Goal: Task Accomplishment & Management: Manage account settings

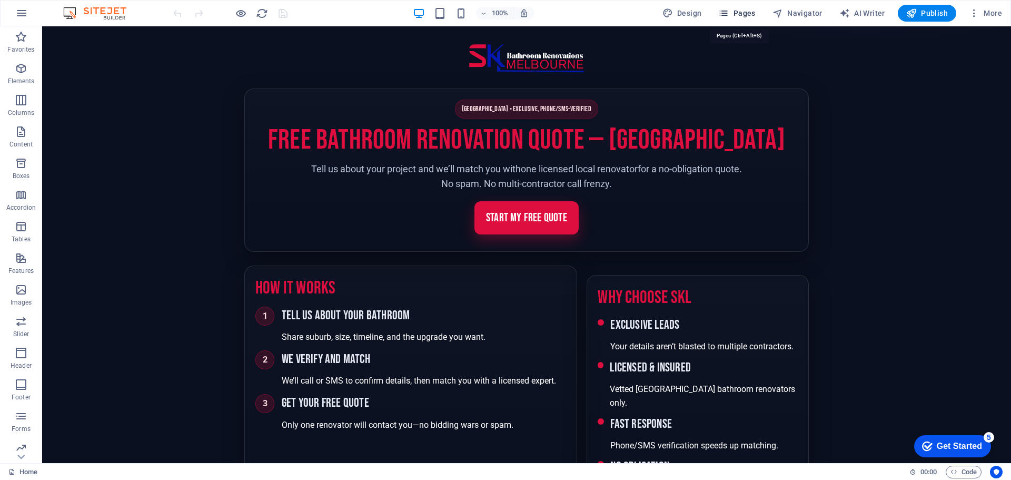
click at [740, 13] on span "Pages" at bounding box center [736, 13] width 37 height 11
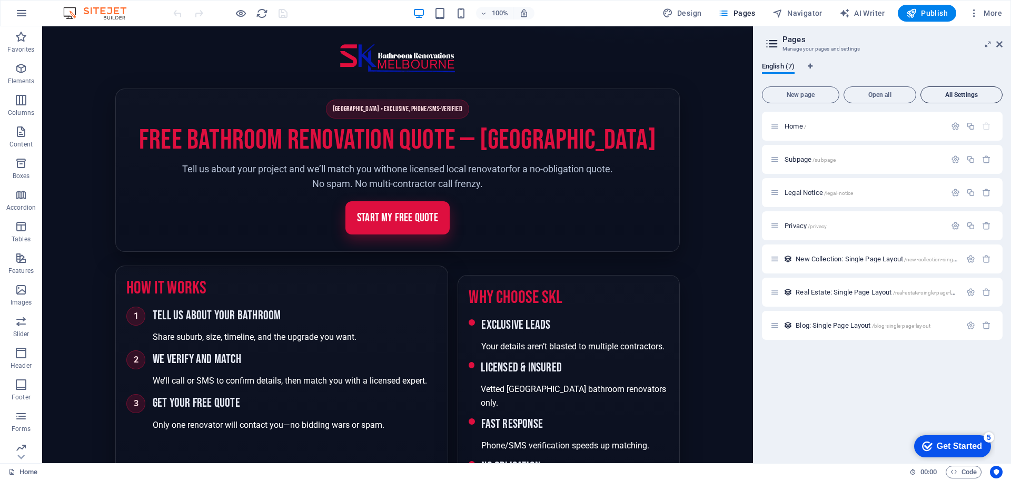
click at [956, 92] on span "All Settings" at bounding box center [961, 95] width 73 height 6
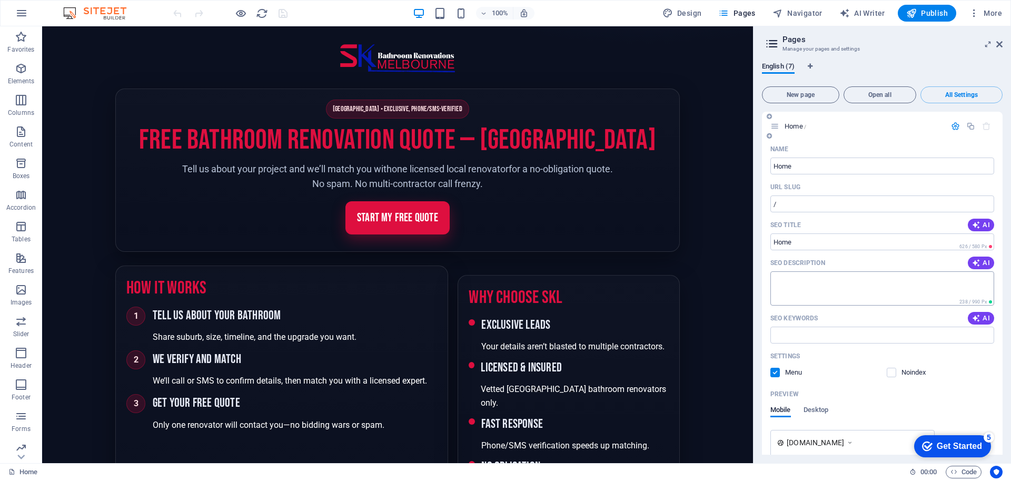
click at [838, 289] on textarea "SEO Description" at bounding box center [882, 288] width 224 height 34
click at [980, 262] on span "AI" at bounding box center [981, 262] width 18 height 8
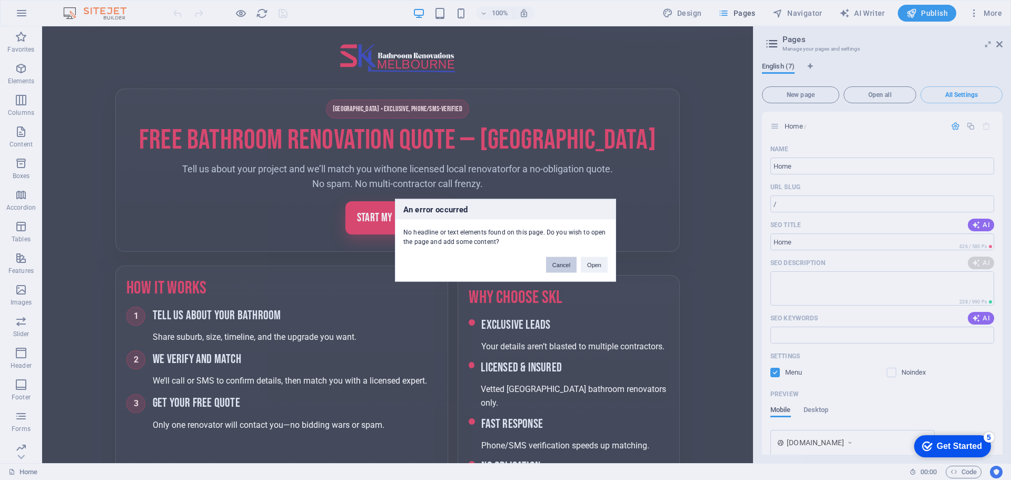
click at [558, 265] on button "Cancel" at bounding box center [561, 264] width 31 height 16
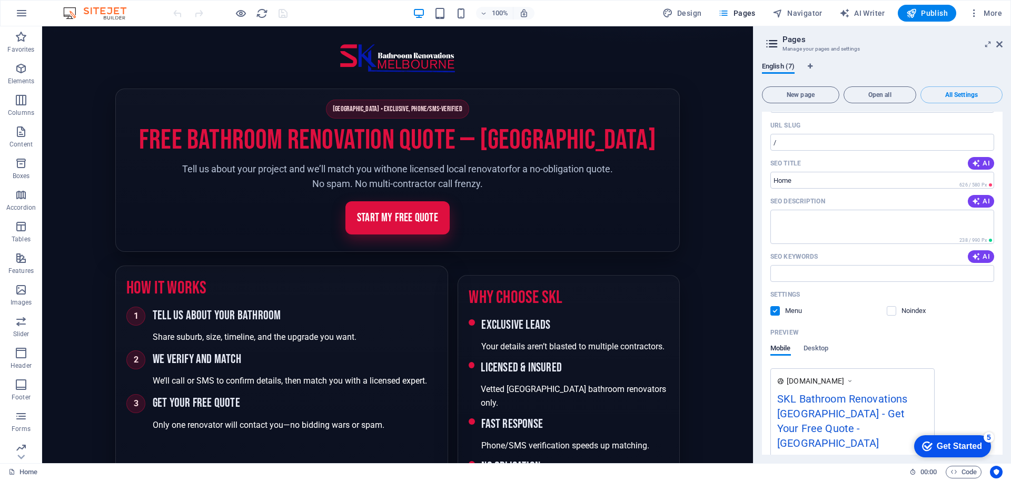
scroll to position [53, 0]
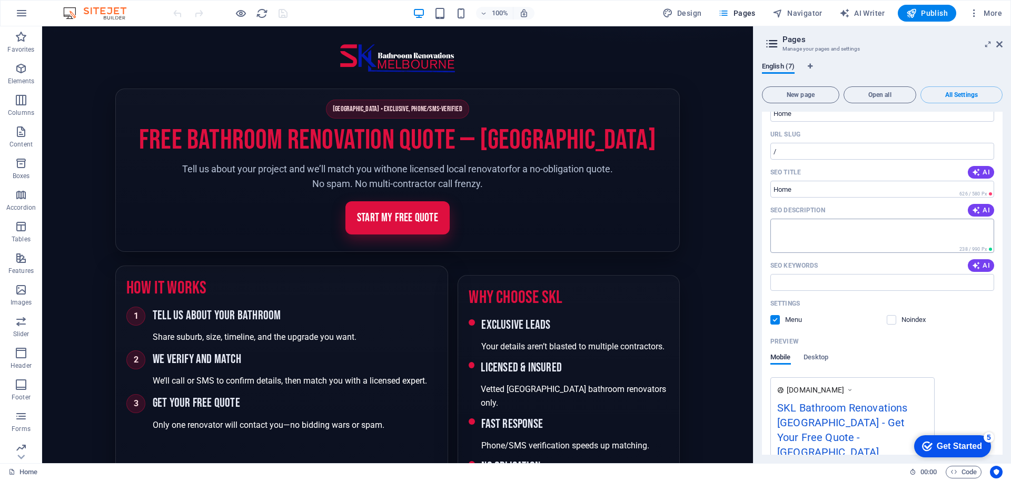
click at [787, 230] on textarea "SEO Description" at bounding box center [882, 235] width 224 height 34
paste textarea "Get your free bathroom renovation quote in Melbourne. Exclusive, phone/SMS-veri…"
type textarea "Get your free bathroom renovation quote in Melbourne. Exclusive, phone/SMS-veri…"
click at [790, 281] on input "SEO Keywords" at bounding box center [882, 282] width 224 height 17
click at [798, 281] on input "SEO Keywords" at bounding box center [882, 282] width 224 height 17
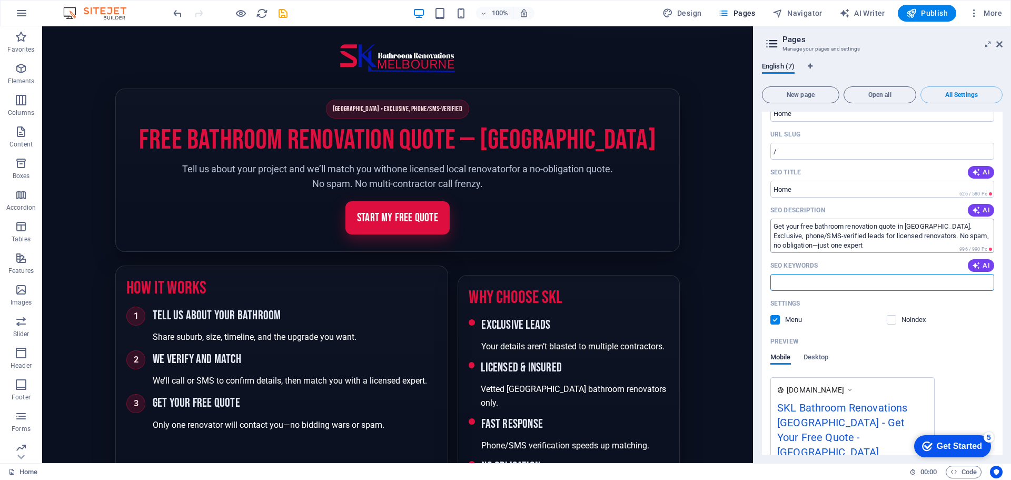
click at [924, 239] on textarea "Get your free bathroom renovation quote in Melbourne. Exclusive, phone/SMS-veri…" at bounding box center [882, 235] width 224 height 34
click at [888, 245] on textarea "Get your free bathroom renovation quote in Melbourne. Exclusive, phone/SMS-veri…" at bounding box center [882, 235] width 224 height 34
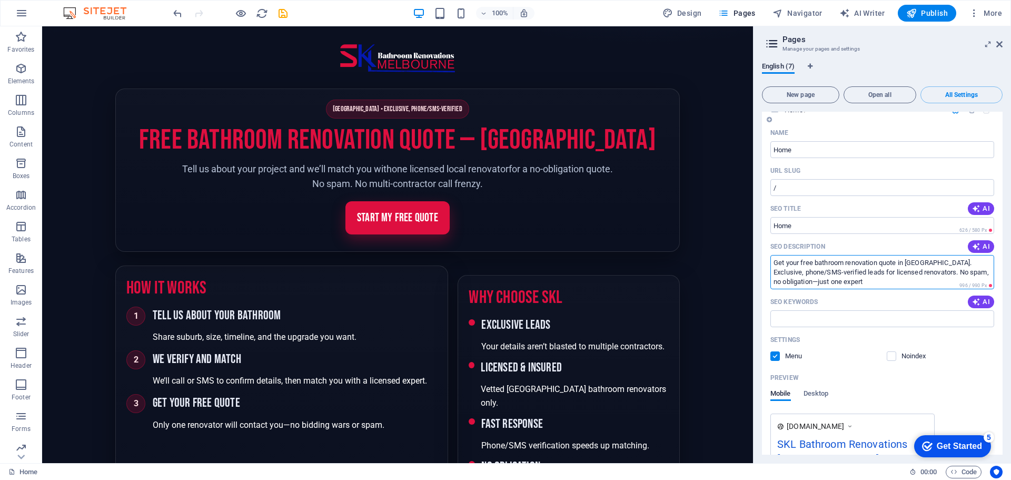
scroll to position [0, 0]
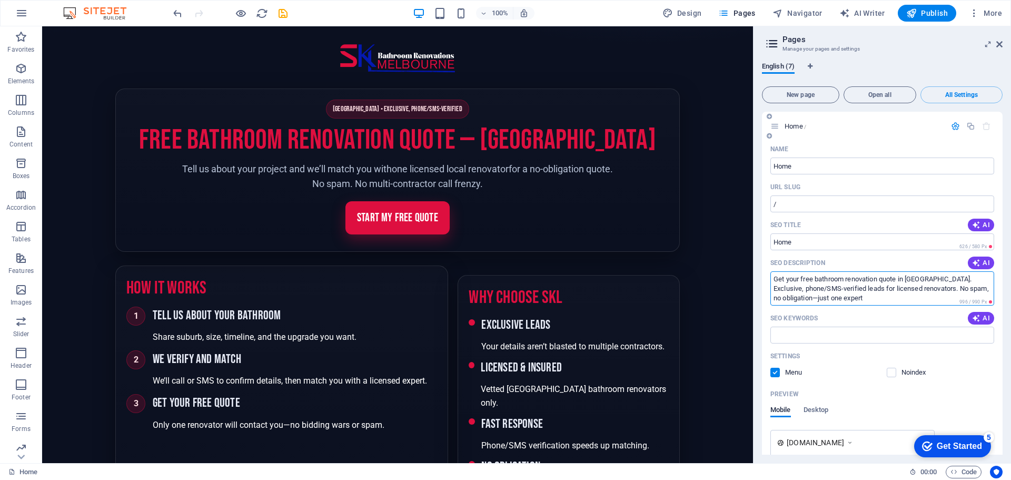
drag, startPoint x: 859, startPoint y: 297, endPoint x: 856, endPoint y: 302, distance: 5.7
click at [852, 304] on textarea "Get your free bathroom renovation quote in Melbourne. Exclusive, phone/SMS-veri…" at bounding box center [882, 288] width 224 height 34
click at [859, 300] on textarea "Get your free bathroom renovation quote in Melbourne. Exclusive, phone/SMS-veri…" at bounding box center [882, 288] width 224 height 34
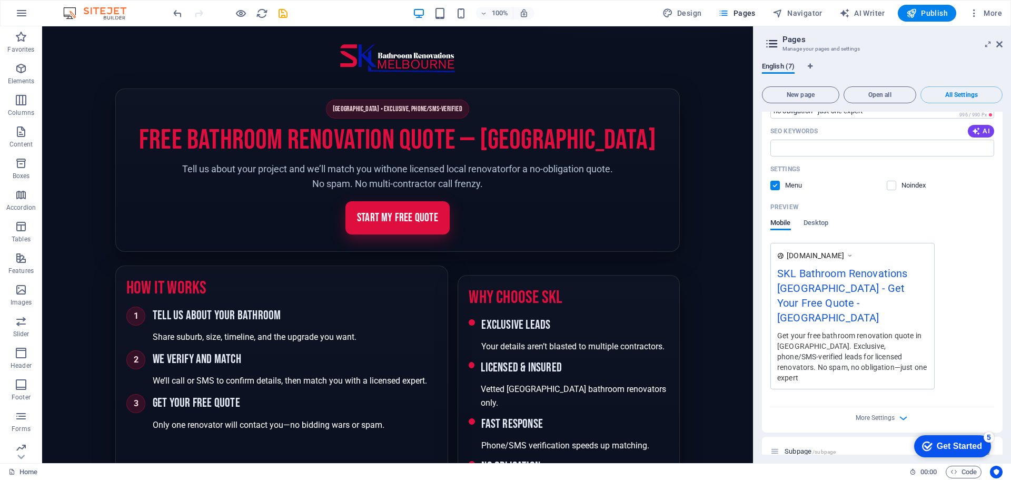
scroll to position [211, 0]
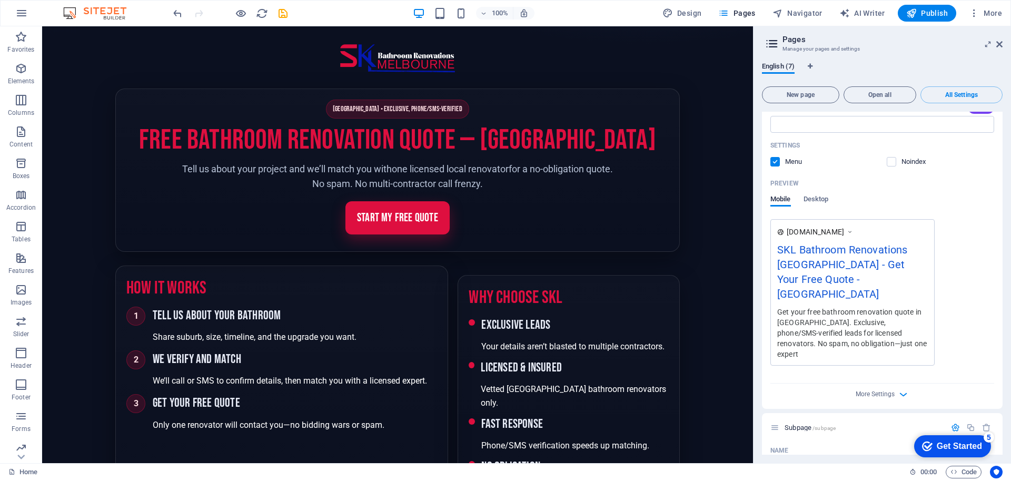
click at [842, 274] on div "SKL Bathroom Renovations Melbourne - Get Your Free Quote - Berlin" at bounding box center [852, 274] width 151 height 65
click at [898, 388] on icon "button" at bounding box center [903, 394] width 12 height 12
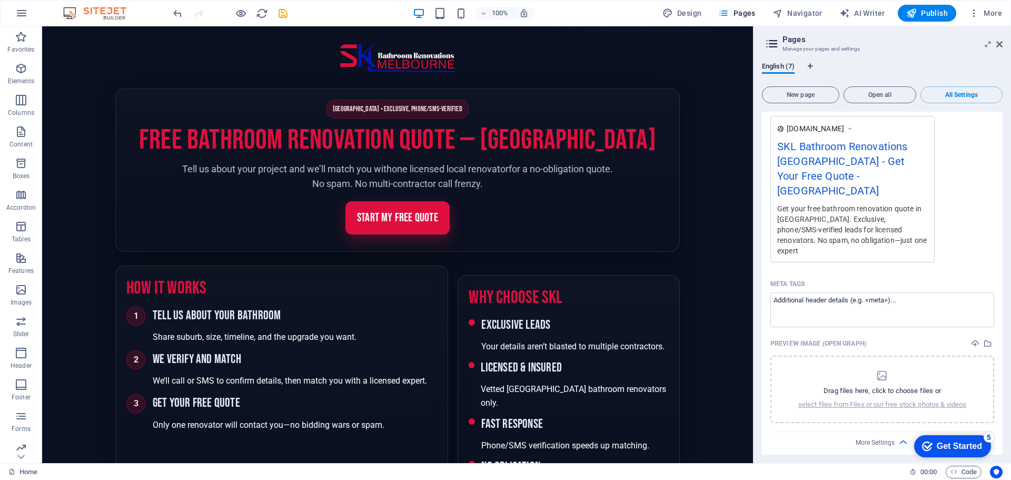
scroll to position [316, 0]
click at [872, 397] on p "select files from Files or our free stock photos & videos" at bounding box center [882, 401] width 168 height 9
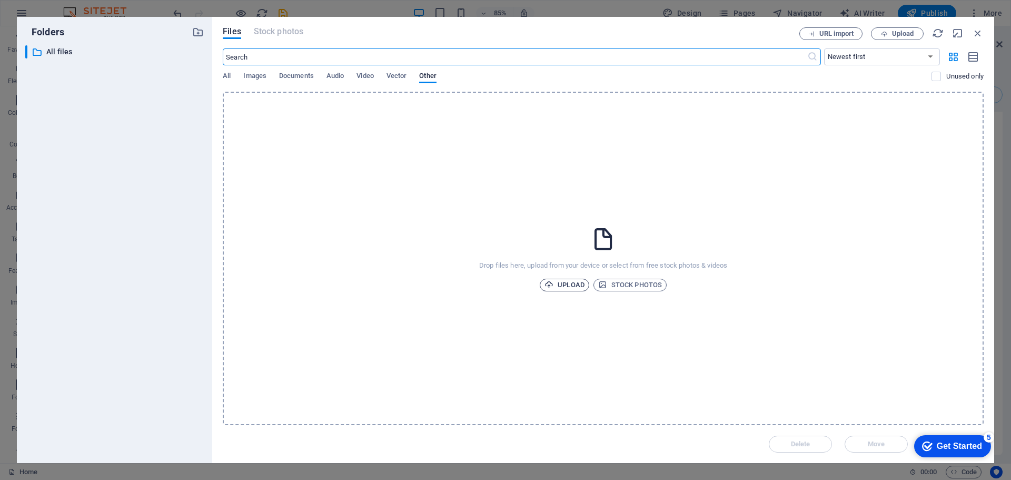
click at [556, 283] on span "Upload" at bounding box center [564, 284] width 40 height 13
click at [978, 33] on icon "button" at bounding box center [978, 33] width 12 height 12
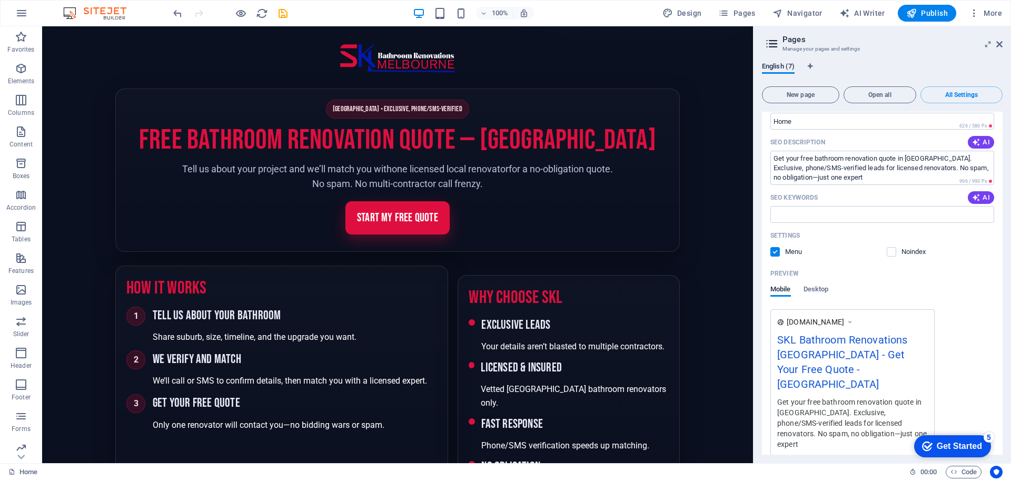
scroll to position [0, 0]
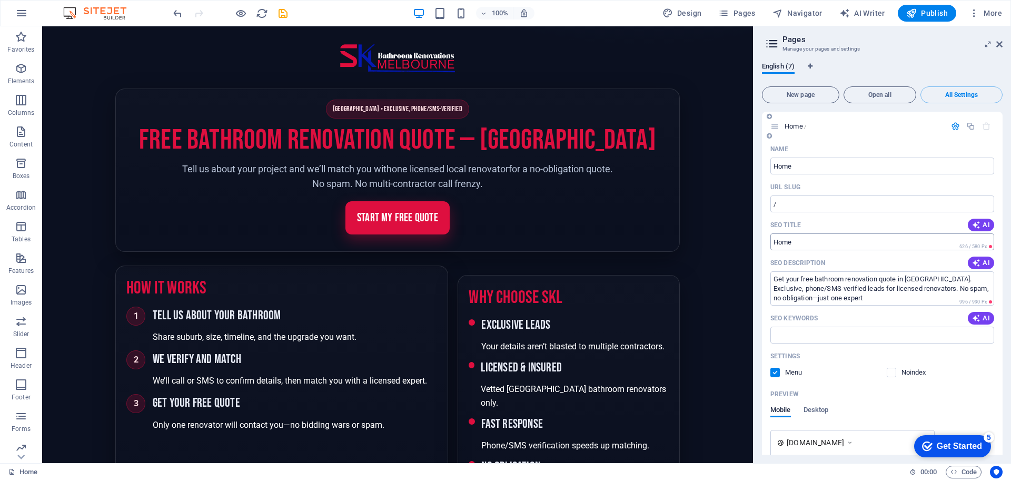
click at [806, 240] on input "SEO Title" at bounding box center [882, 241] width 224 height 17
drag, startPoint x: 806, startPoint y: 240, endPoint x: 768, endPoint y: 240, distance: 38.4
click at [768, 240] on div "Name Home ​ URL SLUG / ​ SEO Title AI ​ 626 / 580 Px SEO Description AI Get you…" at bounding box center [882, 456] width 241 height 630
click at [779, 238] on input "SEO Title" at bounding box center [882, 241] width 224 height 17
paste input "Bathroom Renovations [GEOGRAPHIC_DATA] | Free Verified Quote"
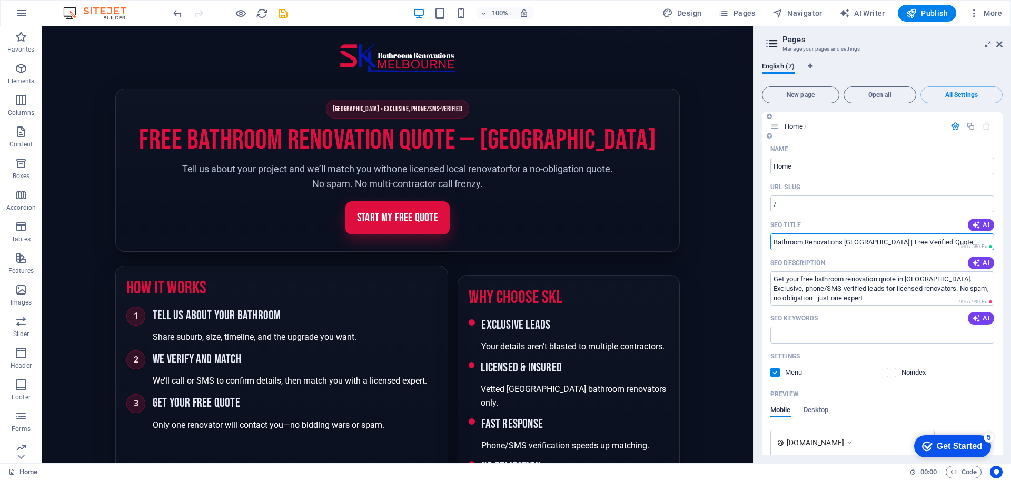
type input "Bathroom Renovations [GEOGRAPHIC_DATA] | Free Verified Quote"
click at [885, 262] on div "SEO Description AI" at bounding box center [882, 262] width 224 height 17
click at [822, 298] on textarea "Get your free bathroom renovation quote in Melbourne. Exclusive, phone/SMS-veri…" at bounding box center [882, 288] width 224 height 34
click at [881, 295] on textarea "Get your free bathroom renovation quote in Melbourne. Exclusive, phone/SMS-veri…" at bounding box center [882, 288] width 224 height 34
drag, startPoint x: 874, startPoint y: 295, endPoint x: 764, endPoint y: 274, distance: 112.0
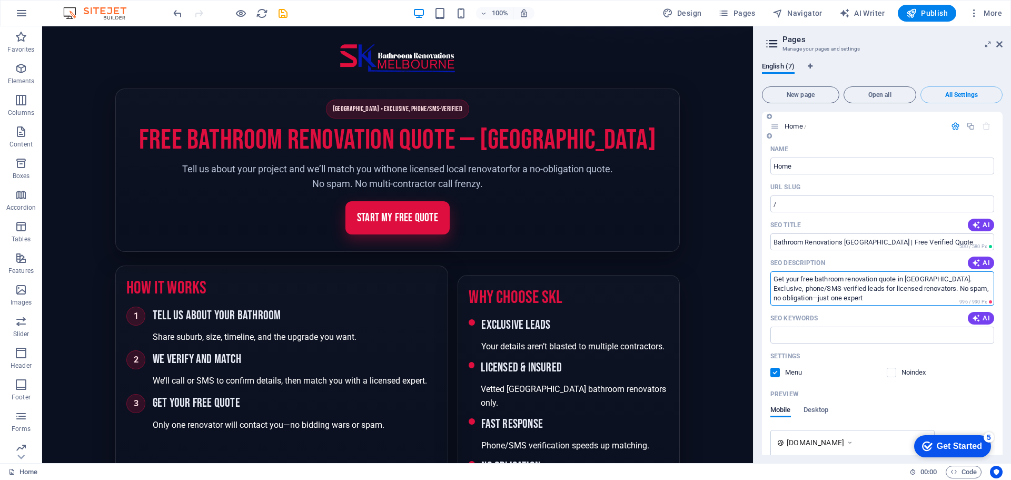
click at [764, 274] on div "Name Home ​ URL SLUG / ​ SEO Title AI Bathroom Renovations Melbourne | Free Ver…" at bounding box center [882, 448] width 241 height 615
click at [825, 334] on input "SEO Keywords" at bounding box center [882, 334] width 224 height 17
drag, startPoint x: 870, startPoint y: 297, endPoint x: 761, endPoint y: 270, distance: 112.7
click at [761, 270] on div "English (7) New page Open all All Settings Home / Name Home ​ URL SLUG / ​ SEO …" at bounding box center [881, 258] width 257 height 409
paste textarea "Request your free bathroom renovation quote in Melbourne. Exclusive, phone-veri…"
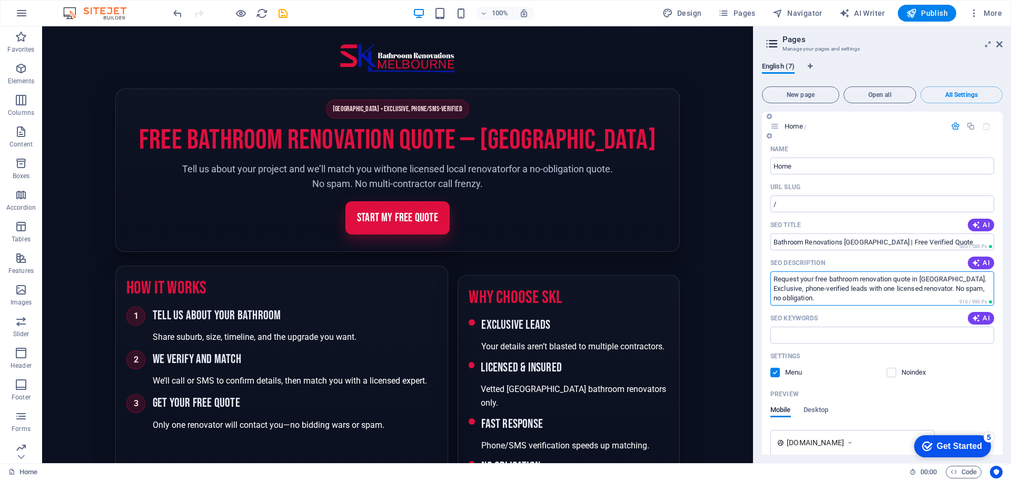
click at [881, 298] on textarea "Request your free bathroom renovation quote in Melbourne. Exclusive, phone-veri…" at bounding box center [882, 288] width 224 height 34
type textarea "Request your free bathroom renovation quote in Melbourne. Exclusive, phone-veri…"
click at [821, 339] on input "SEO Keywords" at bounding box center [882, 334] width 224 height 17
click at [782, 341] on input "SEO Keywords" at bounding box center [882, 334] width 224 height 17
paste input "bathroom renovations Melbourne, bathroom renovation quotes Melbourne, free bath…"
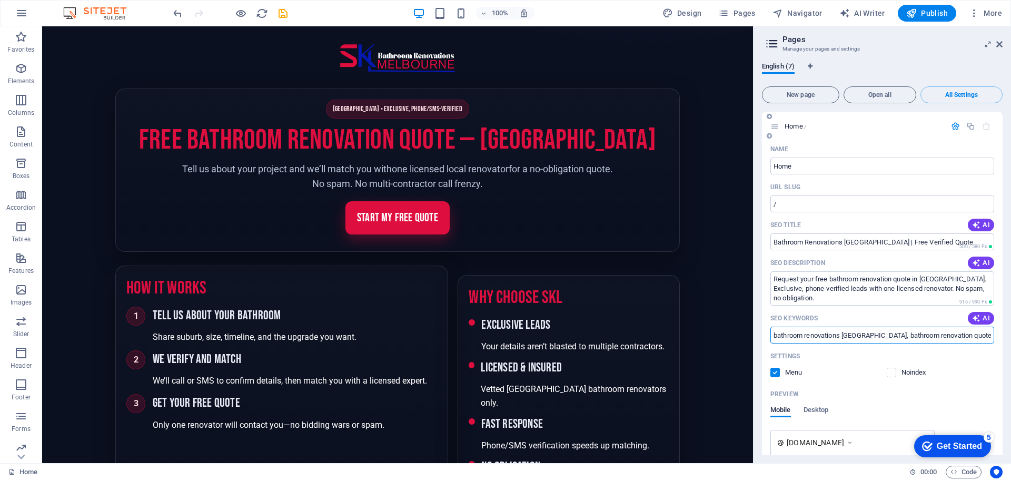
type input "bathroom renovations Melbourne, bathroom renovation quotes Melbourne, free bath…"
click at [842, 360] on div "Settings" at bounding box center [882, 355] width 224 height 17
click at [930, 12] on span "Publish" at bounding box center [927, 13] width 42 height 11
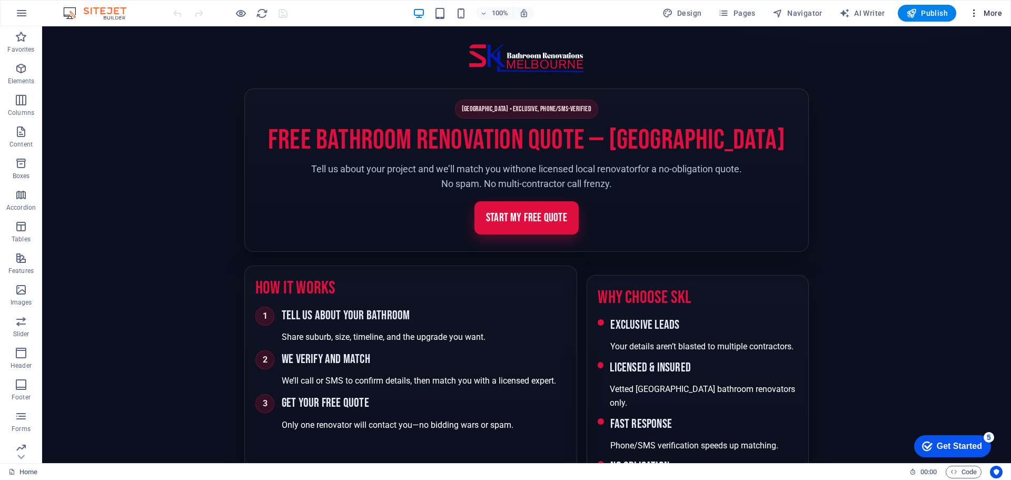
click at [973, 13] on icon "button" at bounding box center [974, 13] width 11 height 11
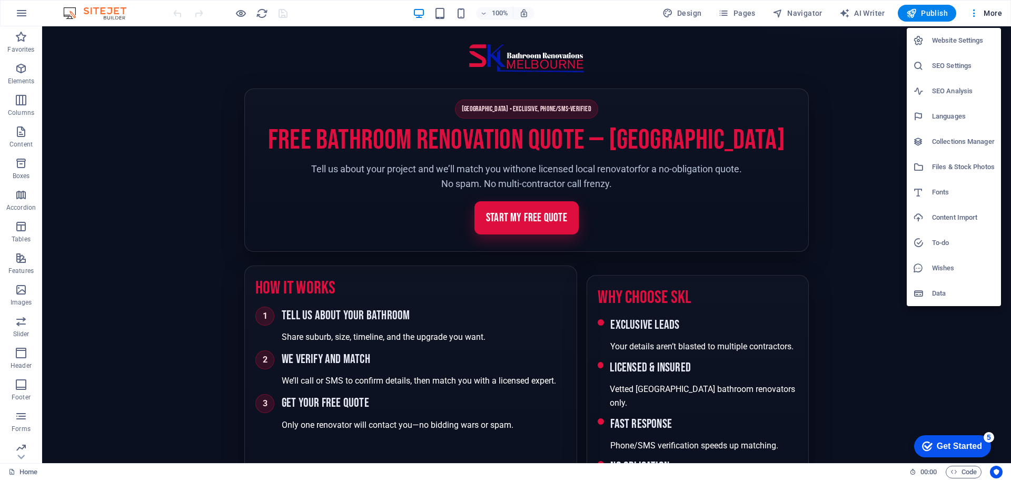
click at [951, 37] on h6 "Website Settings" at bounding box center [963, 40] width 63 height 13
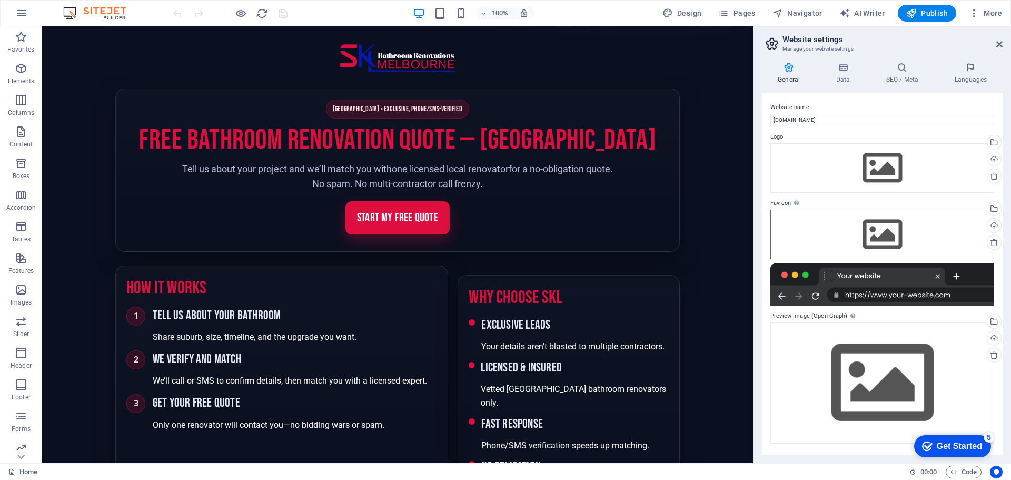
click at [798, 235] on div "Drag files here, click to choose files or select files from Files or our free s…" at bounding box center [882, 234] width 224 height 49
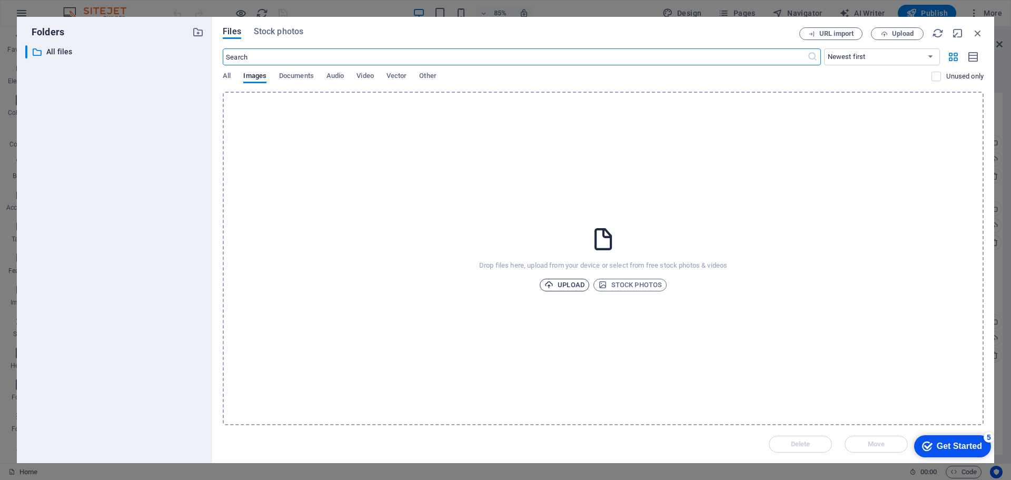
click at [564, 284] on span "Upload" at bounding box center [564, 284] width 40 height 13
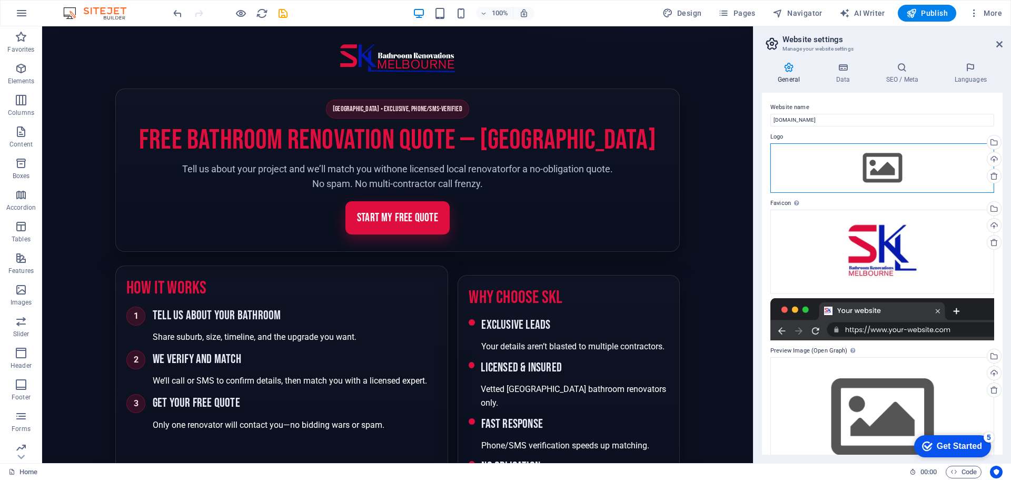
click at [876, 165] on div "Drag files here, click to choose files or select files from Files or our free s…" at bounding box center [882, 167] width 224 height 49
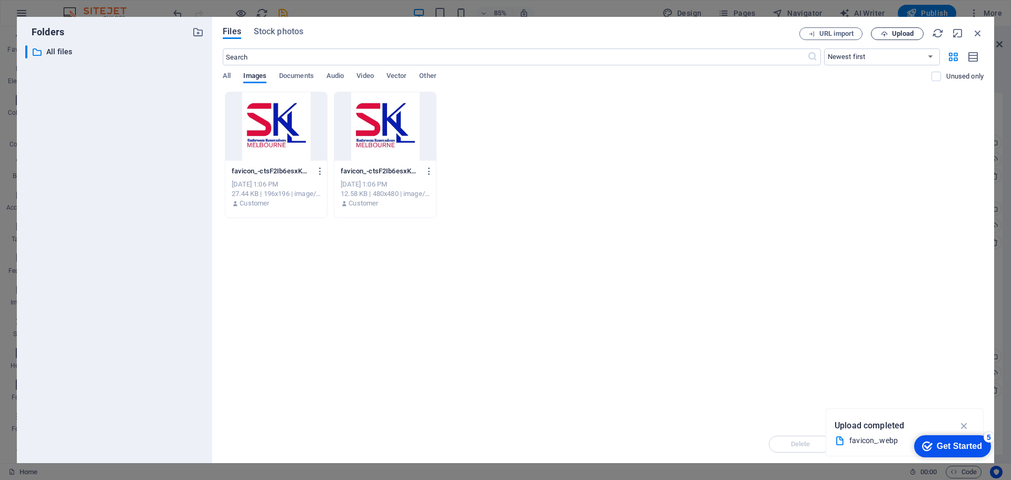
click at [898, 32] on span "Upload" at bounding box center [903, 34] width 22 height 6
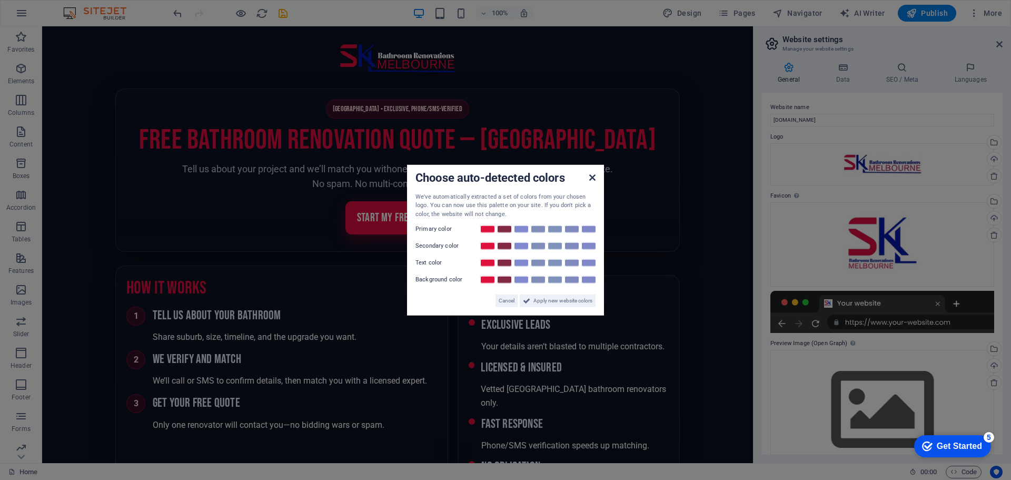
click at [593, 175] on icon at bounding box center [592, 177] width 6 height 8
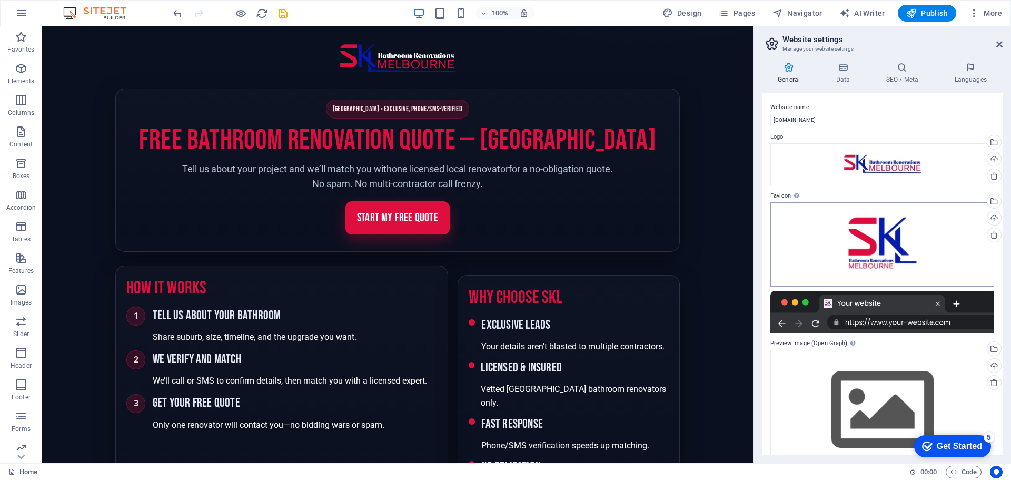
scroll to position [24, 0]
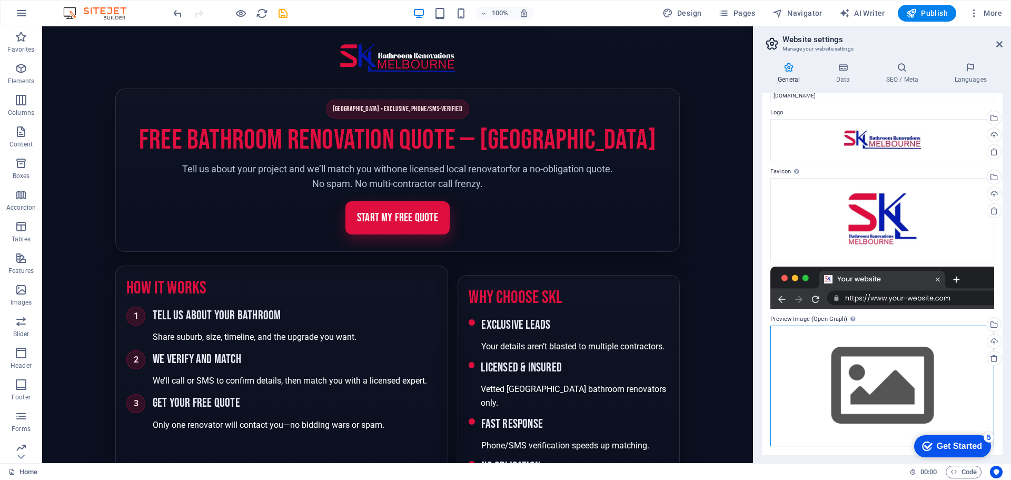
click at [906, 394] on div "Drag files here, click to choose files or select files from Files or our free s…" at bounding box center [882, 385] width 224 height 121
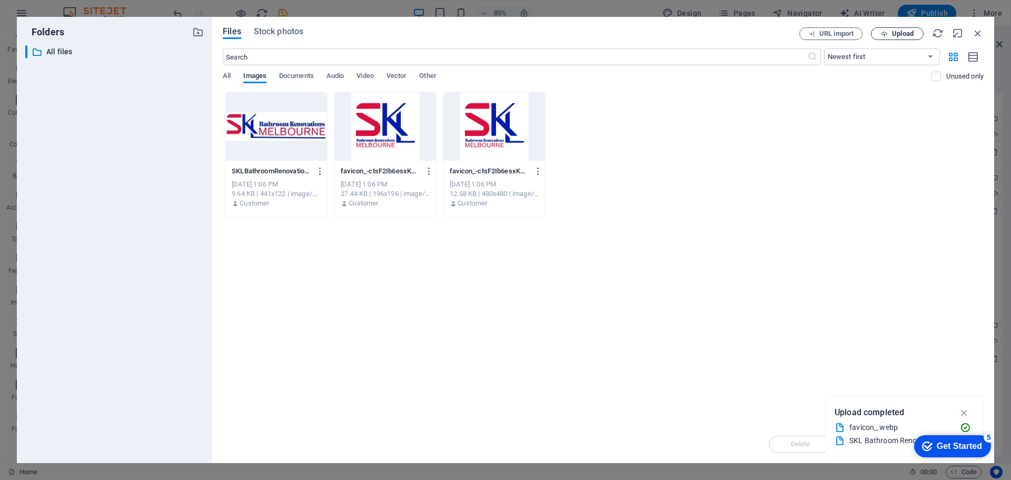
click at [897, 33] on span "Upload" at bounding box center [903, 34] width 22 height 6
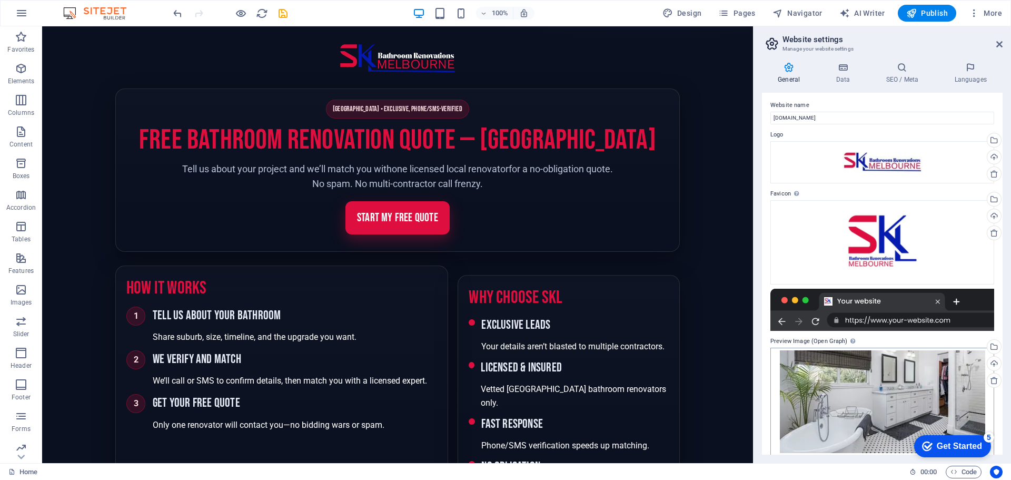
scroll to position [0, 0]
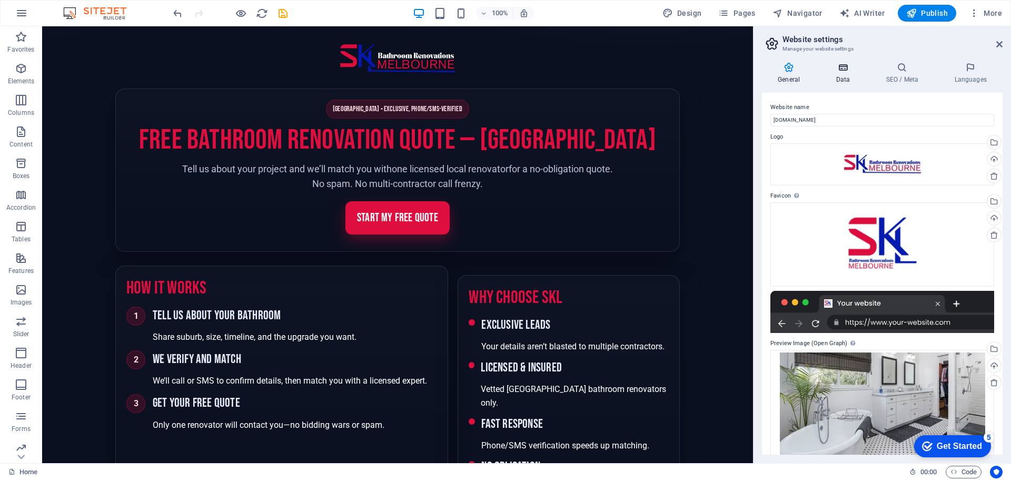
click at [844, 79] on h4 "Data" at bounding box center [845, 73] width 50 height 22
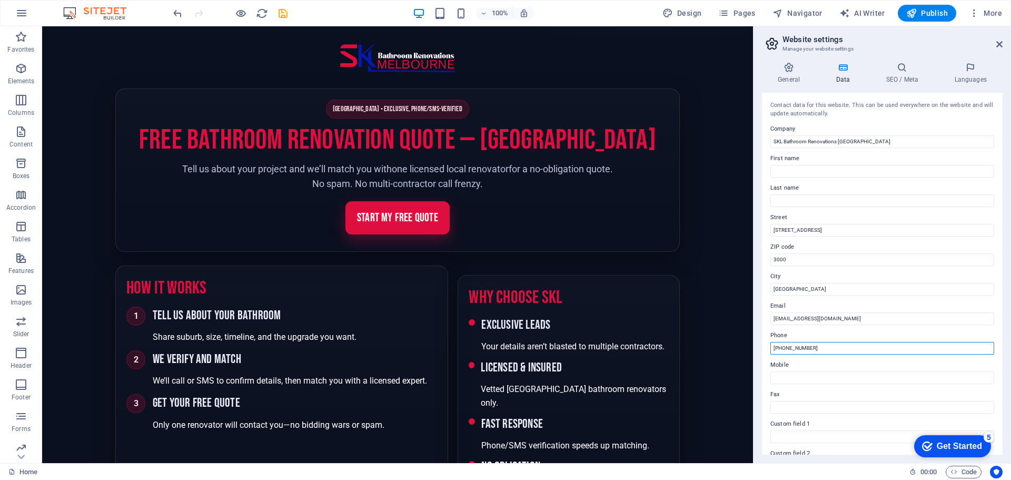
click at [838, 352] on input "(03) 9876 5432" at bounding box center [882, 348] width 224 height 13
drag, startPoint x: 838, startPoint y: 351, endPoint x: 765, endPoint y: 353, distance: 72.7
click at [765, 353] on div "Contact data for this website. This can be used everywhere on the website and w…" at bounding box center [882, 274] width 241 height 362
click at [799, 359] on label "Mobile" at bounding box center [882, 364] width 224 height 13
click at [799, 371] on input "Mobile" at bounding box center [882, 377] width 224 height 13
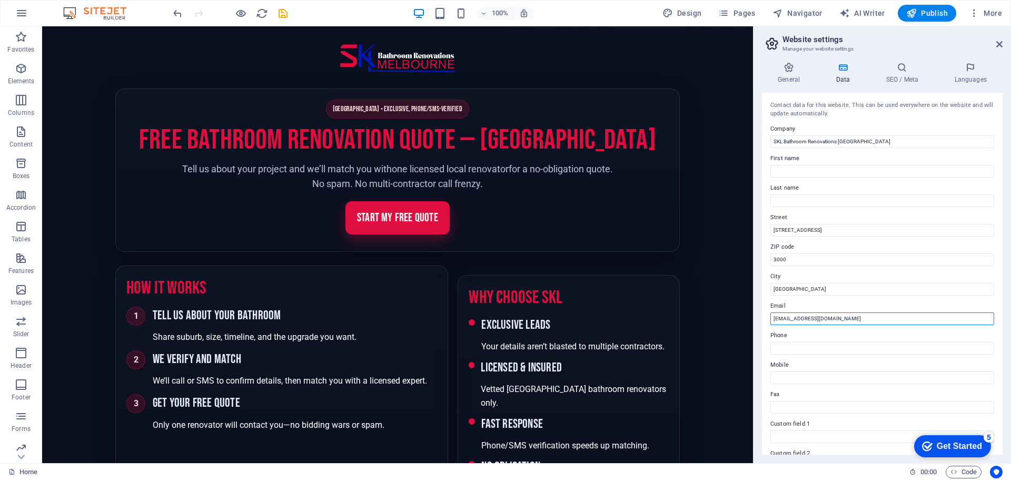
drag, startPoint x: 875, startPoint y: 319, endPoint x: 794, endPoint y: 320, distance: 81.1
click at [794, 320] on input "info@sklrenovationsmelbourne.com.au" at bounding box center [882, 318] width 224 height 13
click at [883, 315] on input "info@sklrenovationsmelbourne.com.au" at bounding box center [882, 318] width 224 height 13
drag, startPoint x: 880, startPoint y: 317, endPoint x: 785, endPoint y: 316, distance: 94.8
click at [785, 316] on input "info@sklrenovationsmelbourne.com.au" at bounding box center [882, 318] width 224 height 13
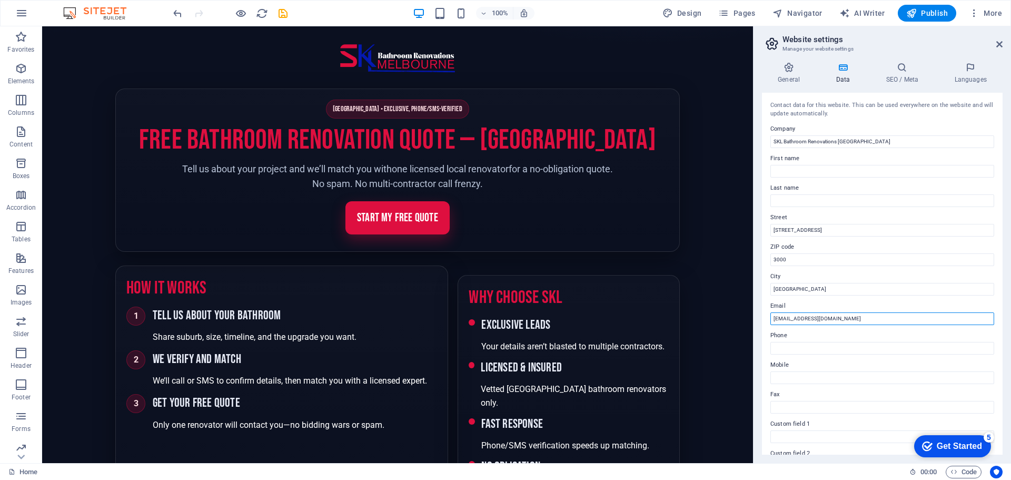
paste input "bathroom"
type input "info@sklbathroomrenovationsmelbourne.com.au"
click at [836, 228] on input "123 Renovation Ave" at bounding box center [882, 230] width 224 height 13
drag, startPoint x: 837, startPoint y: 230, endPoint x: 763, endPoint y: 234, distance: 73.8
click at [763, 234] on div "Contact data for this website. This can be used everywhere on the website and w…" at bounding box center [882, 274] width 241 height 362
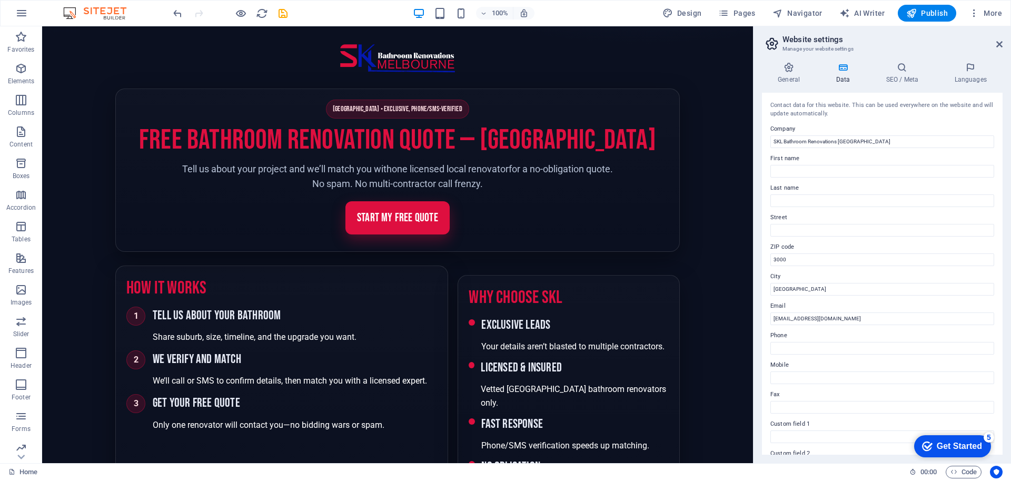
click at [823, 213] on label "Street" at bounding box center [882, 217] width 224 height 13
click at [823, 224] on input "Street" at bounding box center [882, 230] width 224 height 13
click at [899, 79] on h4 "SEO / Meta" at bounding box center [904, 73] width 68 height 22
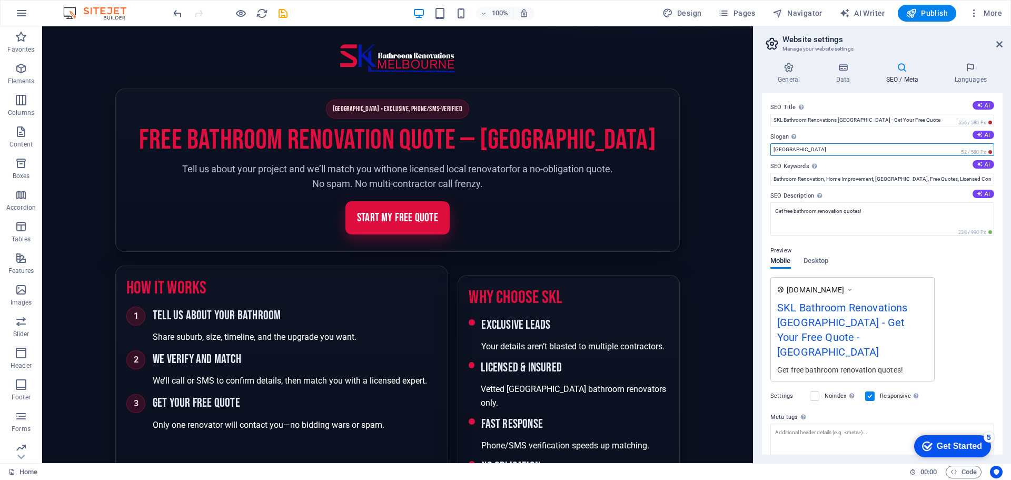
drag, startPoint x: 809, startPoint y: 150, endPoint x: 760, endPoint y: 150, distance: 48.4
click at [760, 150] on div "General Data SEO / Meta Languages Website name melbournebathrooms.sklbathroomre…" at bounding box center [881, 258] width 257 height 409
click at [851, 132] on label "Slogan The slogan of your website. AI" at bounding box center [882, 137] width 224 height 13
click at [851, 143] on input "Berlin" at bounding box center [882, 149] width 224 height 13
click at [804, 151] on input "Berlin" at bounding box center [882, 149] width 224 height 13
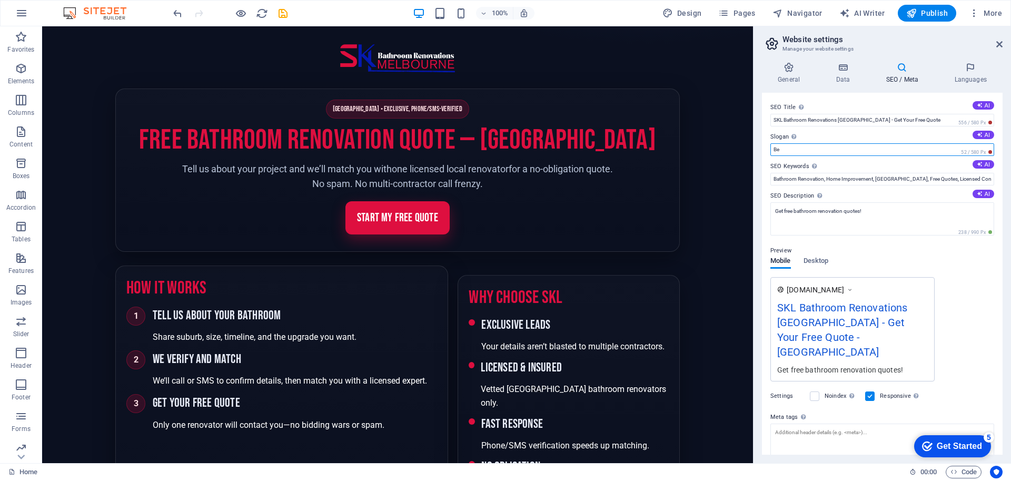
type input "B"
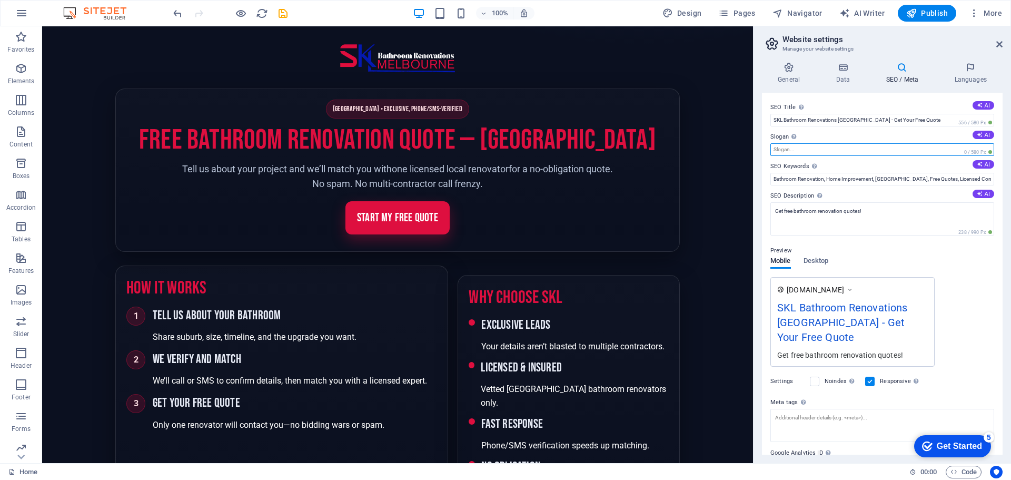
click at [775, 147] on input "Slogan The slogan of your website. AI" at bounding box center [882, 149] width 224 height 13
paste input "SKL Bathroom Renovations Melbourne – Free Verified Bathroom Quotes"
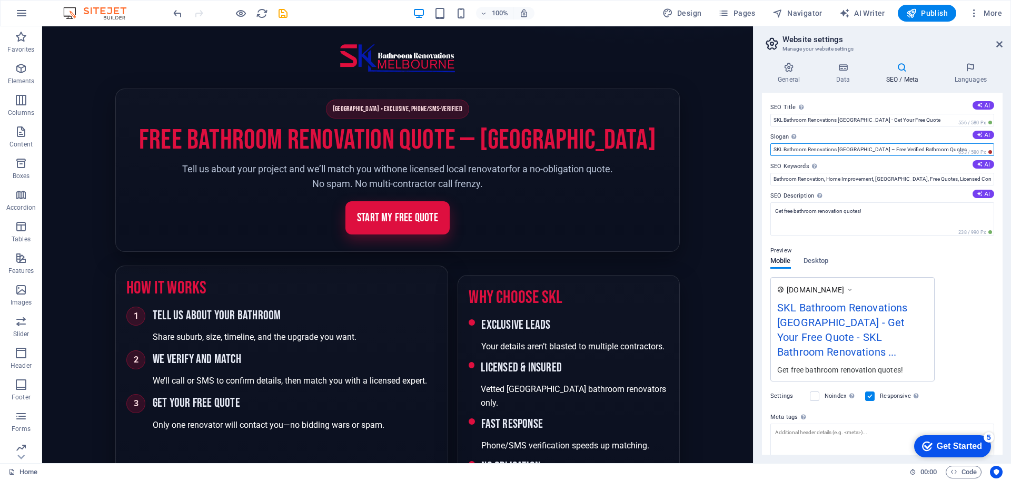
type input "SKL Bathroom Renovations Melbourne – Free Verified Bathroom Quotes"
click at [868, 191] on label "SEO Description Describe the contents of your website - this is crucial for sea…" at bounding box center [882, 196] width 224 height 13
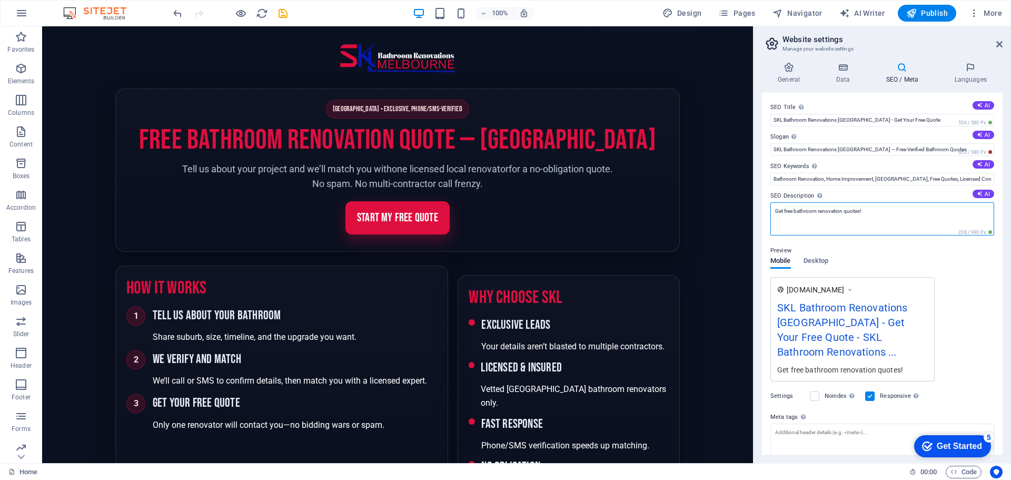
click at [868, 202] on textarea "Get free bathroom renovation quotes!" at bounding box center [882, 218] width 224 height 33
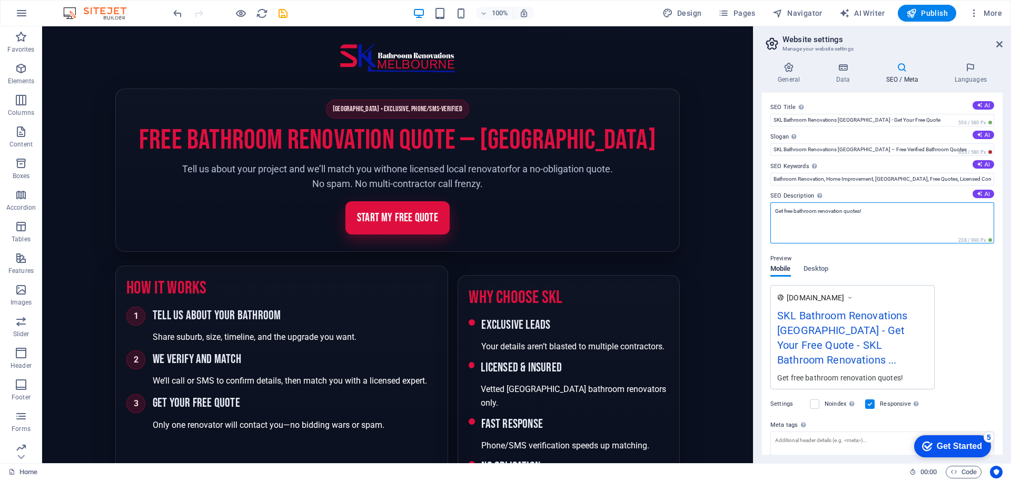
drag, startPoint x: 865, startPoint y: 213, endPoint x: 760, endPoint y: 211, distance: 105.3
click at [760, 211] on div "General Data SEO / Meta Languages Website name melbournebathrooms.sklbathroomre…" at bounding box center [881, 258] width 257 height 409
paste textarea "Request your free bathroom renovation quote in Melbourne. Exclusive, phone-veri…"
click at [898, 227] on textarea "Request your free bathroom renovation quote in Melbourne. Exclusive, phone-veri…" at bounding box center [882, 222] width 224 height 41
type textarea "Request your free bathroom renovation quote in Melbourne. Exclusive, phone-veri…"
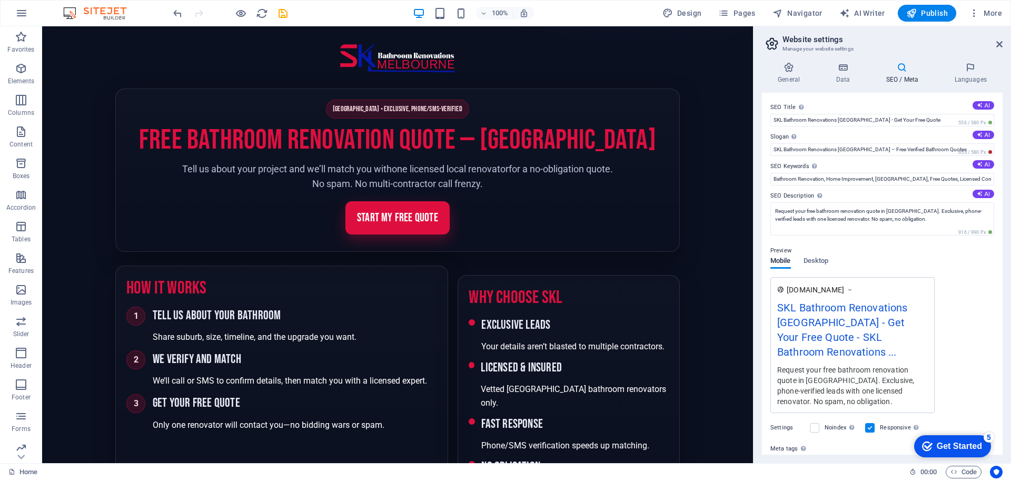
click at [921, 278] on div "Preview Mobile Desktop www.example.com SKL Bathroom Renovations Melbourne - Get…" at bounding box center [882, 324] width 224 height 177
drag, startPoint x: 920, startPoint y: 119, endPoint x: 777, endPoint y: 116, distance: 143.2
click at [763, 116] on div "SEO Title The title of your website - make it something that stands out in sear…" at bounding box center [882, 274] width 241 height 362
paste input "Melbourne Bathroom Renovations | Licensed & Verified Quotes"
type input "Melbourne Bathroom Renovations | Licensed & Verified Quotes"
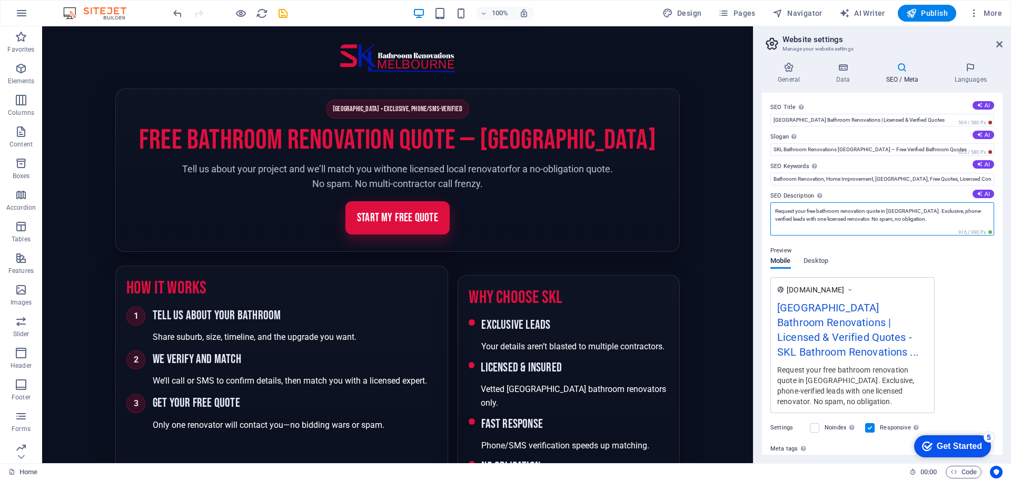
click at [903, 223] on textarea "Request your free bathroom renovation quote in Melbourne. Exclusive, phone-veri…" at bounding box center [882, 218] width 224 height 33
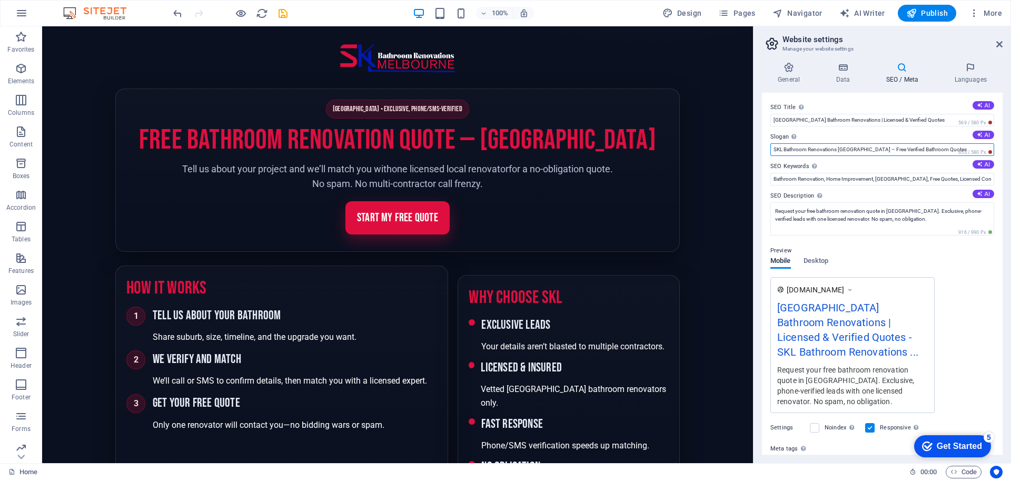
drag, startPoint x: 946, startPoint y: 148, endPoint x: 783, endPoint y: 148, distance: 163.2
click at [763, 150] on div "SEO Title The title of your website - make it something that stands out in sear…" at bounding box center [882, 274] width 241 height 362
paste input "Get Matched With a Licensed Renovator Today"
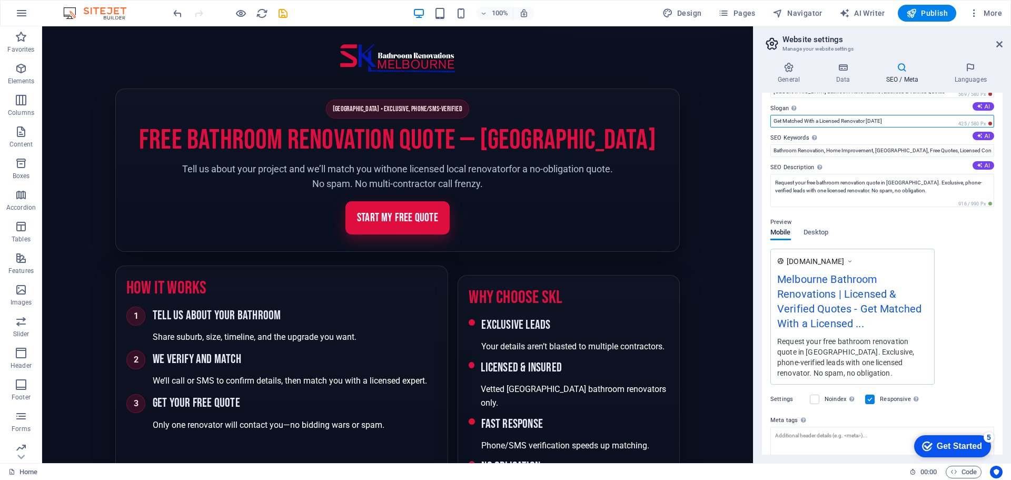
scroll to position [102, 0]
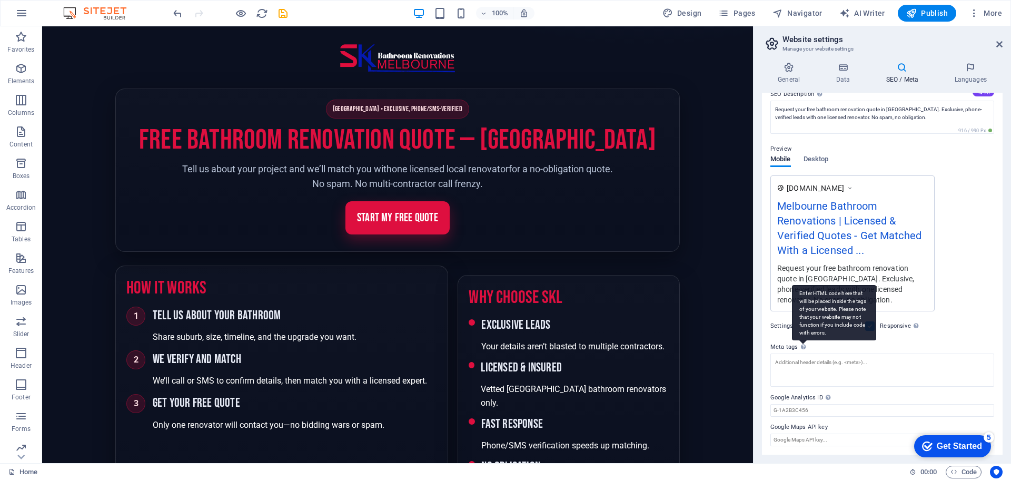
type input "Get Matched With a Licensed Renovator Today"
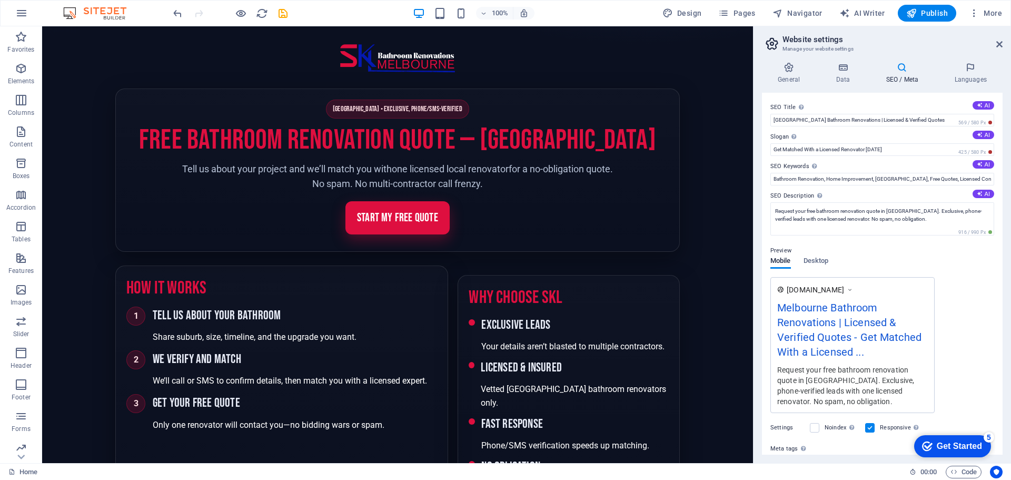
click at [904, 80] on h4 "SEO / Meta" at bounding box center [904, 73] width 68 height 22
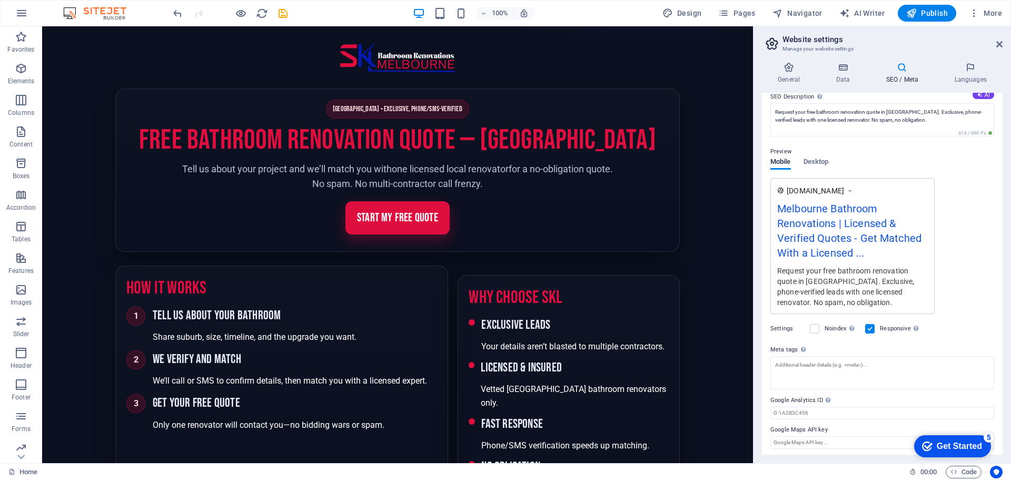
scroll to position [102, 0]
click at [930, 16] on span "Publish" at bounding box center [927, 13] width 42 height 11
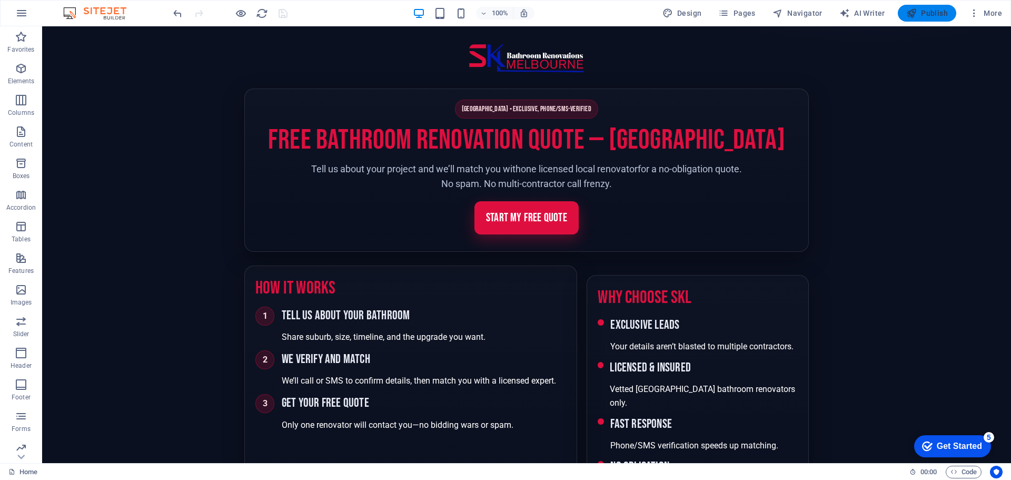
click at [931, 14] on span "Publish" at bounding box center [927, 13] width 42 height 11
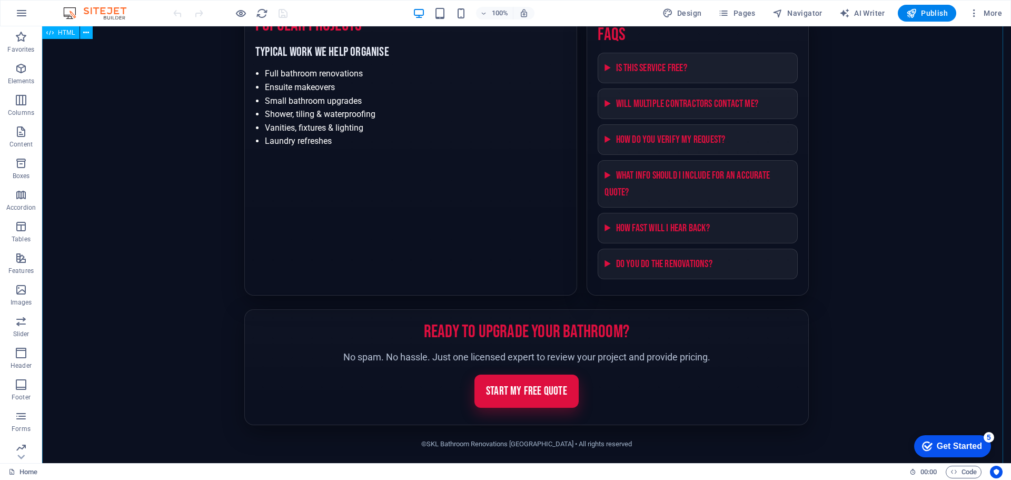
scroll to position [1139, 0]
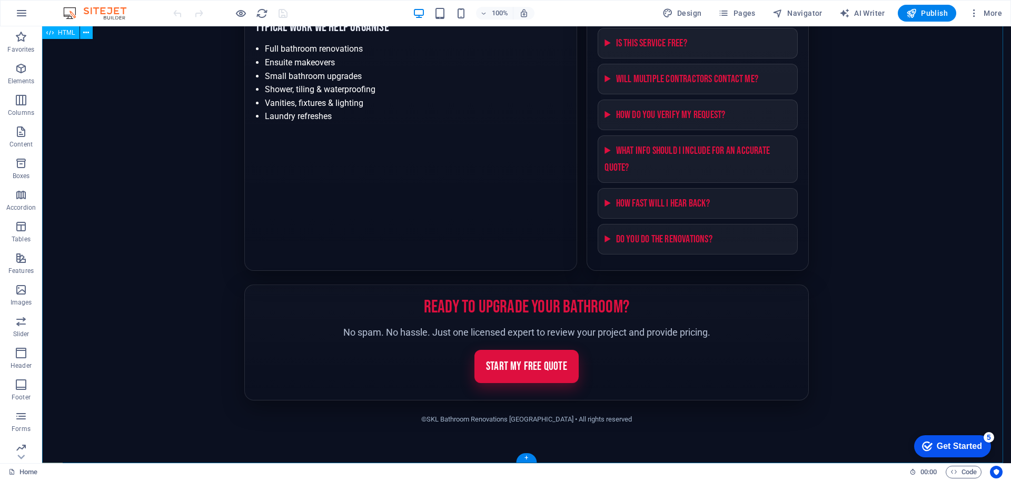
click at [385, 469] on div "Home HTML" at bounding box center [454, 471] width 892 height 13
click at [973, 470] on span "Code" at bounding box center [963, 471] width 26 height 13
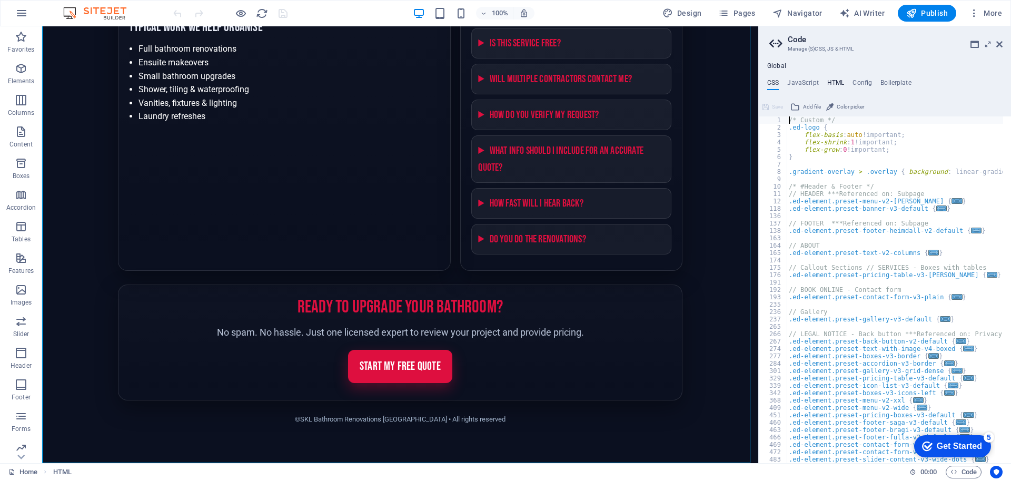
click at [838, 79] on h4 "HTML" at bounding box center [835, 85] width 17 height 12
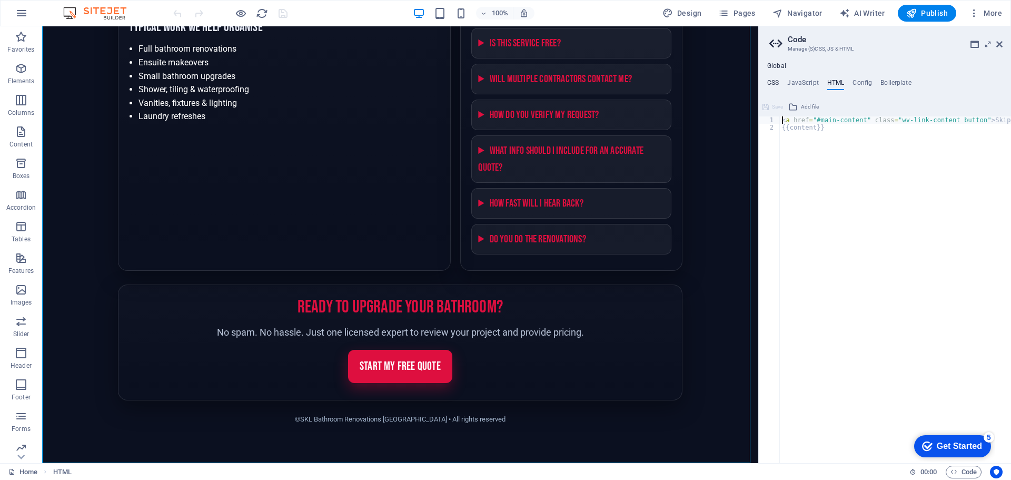
click at [771, 83] on h4 "CSS" at bounding box center [773, 85] width 12 height 12
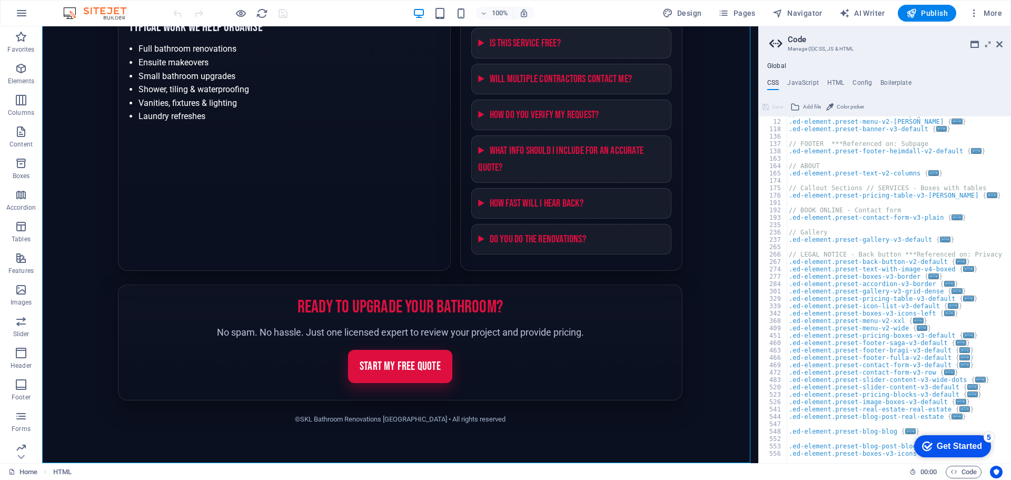
scroll to position [0, 0]
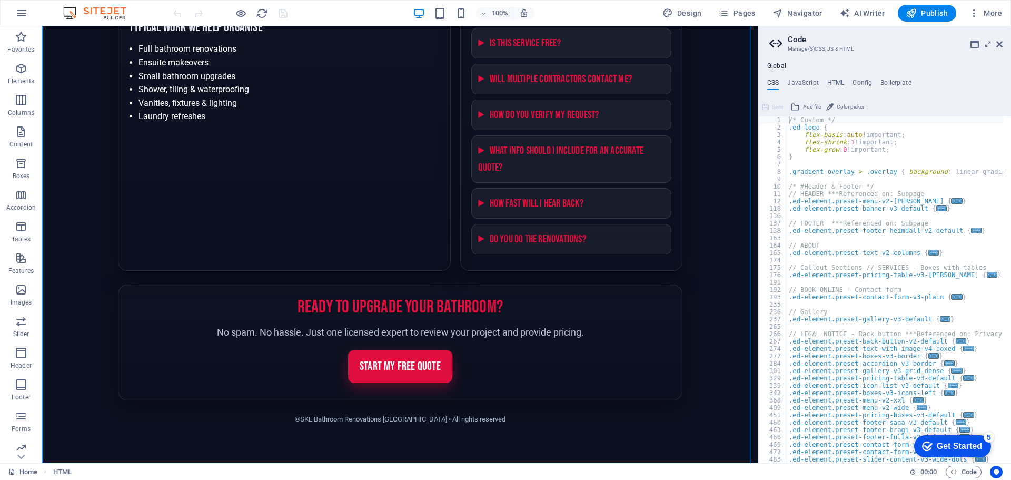
click at [834, 77] on div "Global CSS JavaScript HTML Config Boilerplate /* Custom */ 1 2 3 4 5 6 7 8 9 10…" at bounding box center [885, 262] width 252 height 401
click at [832, 83] on h4 "HTML" at bounding box center [835, 85] width 17 height 12
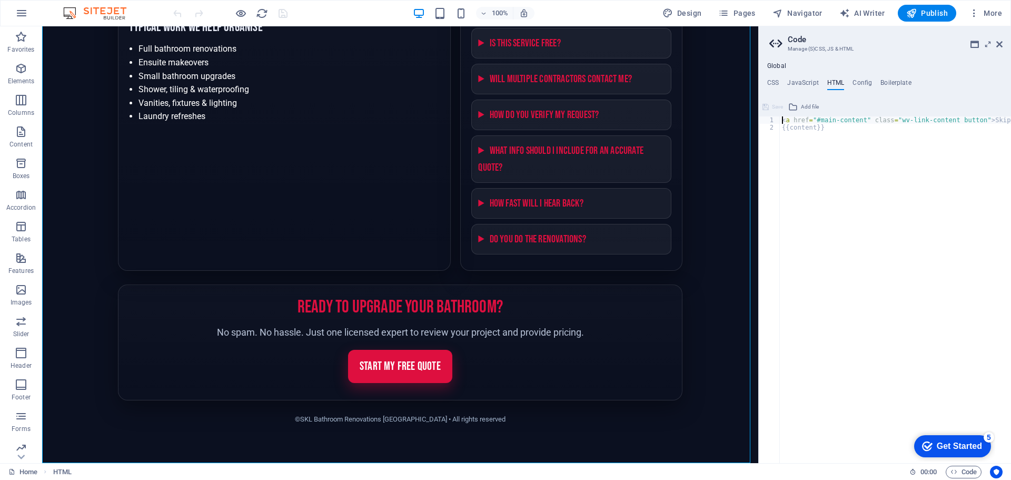
click at [831, 129] on div "< a href = "#main-content" class = "wv-link-content button" > Skip to main cont…" at bounding box center [922, 292] width 284 height 353
type textarea "{{content}}"
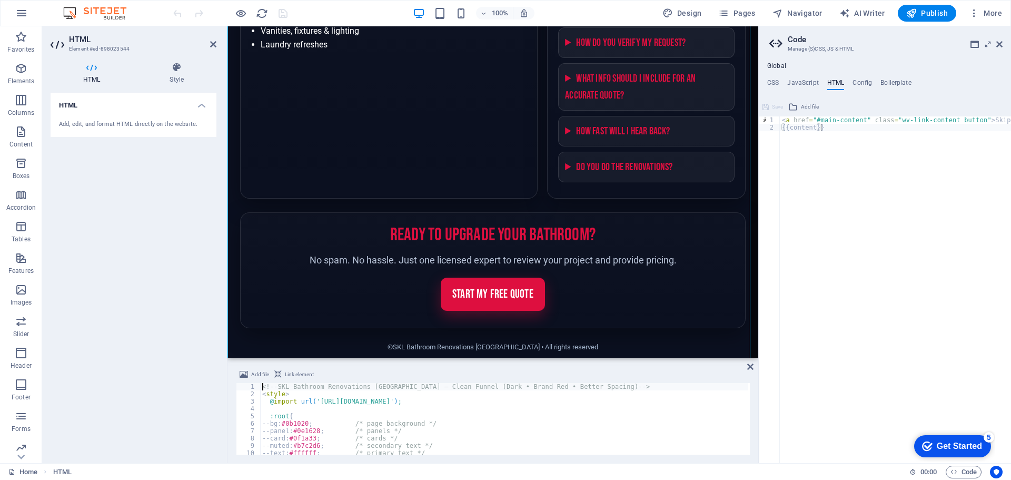
scroll to position [1080, 0]
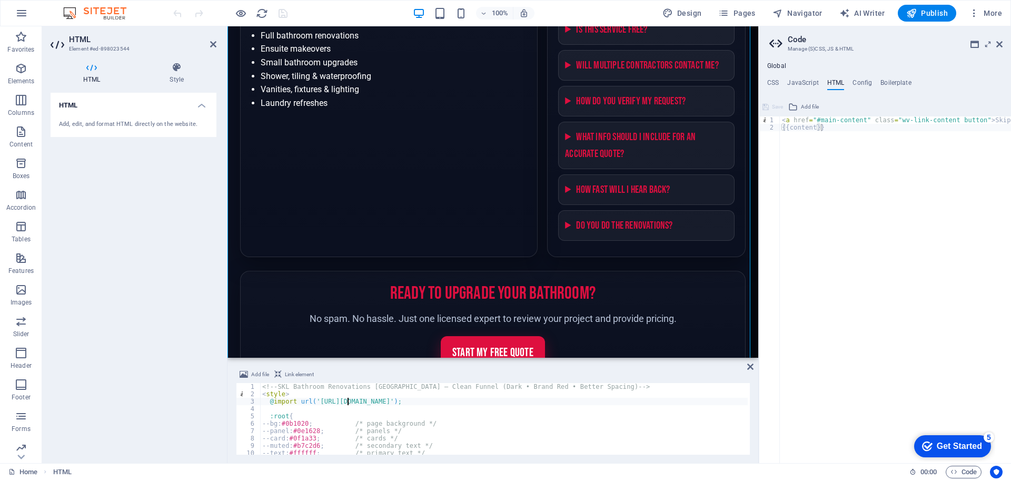
click at [347, 400] on div "<!-- SKL Bathroom Renovations [GEOGRAPHIC_DATA] — Clean Funnel (Dark • Brand Re…" at bounding box center [622, 425] width 724 height 84
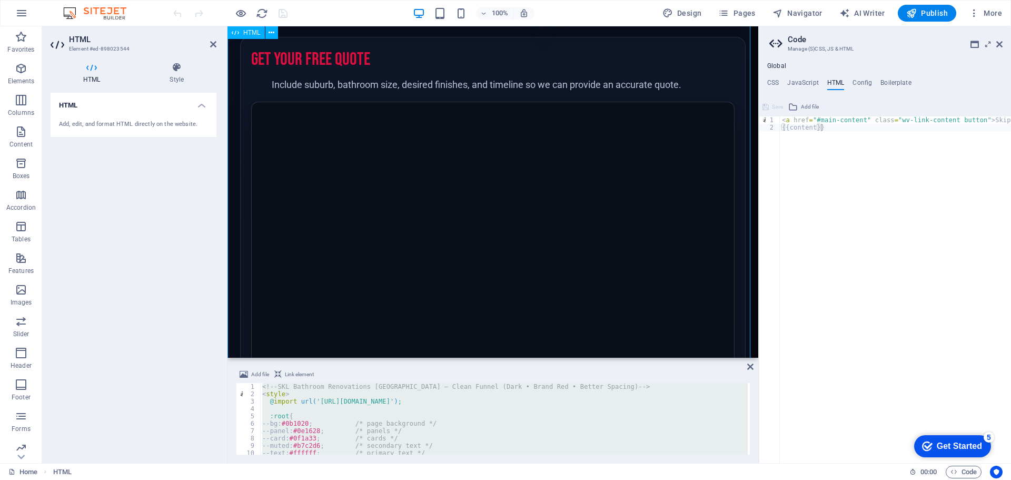
scroll to position [554, 0]
click at [524, 399] on div "<!-- SKL Bathroom Renovations [GEOGRAPHIC_DATA] — Clean Funnel (Dark • Brand Re…" at bounding box center [503, 419] width 487 height 72
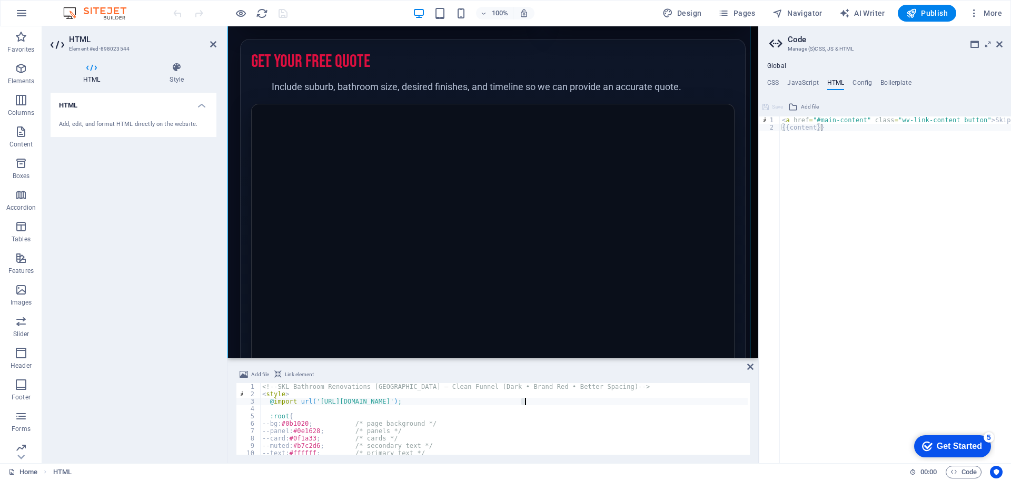
type textarea "</script>"
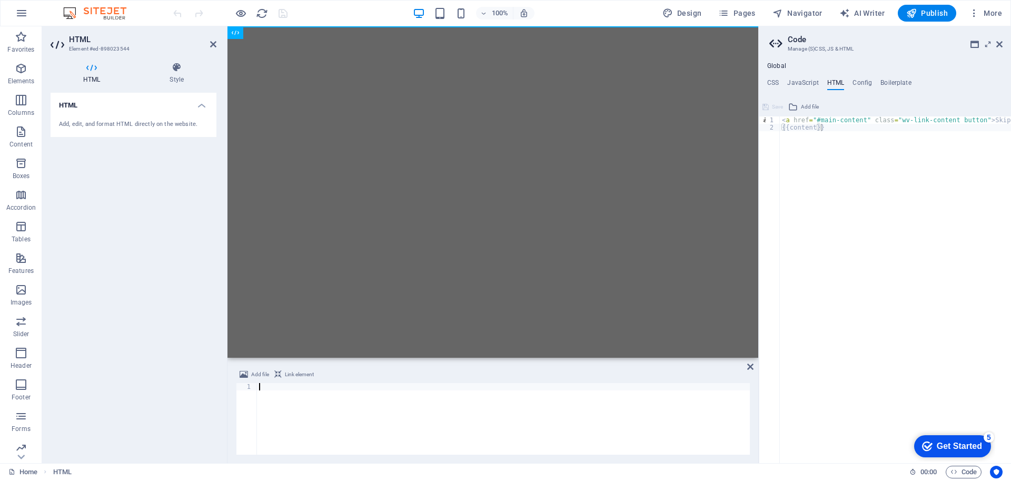
scroll to position [0, 0]
click at [800, 127] on div "< a href = "#main-content" class = "wv-link-content button" > Skip to main cont…" at bounding box center [922, 292] width 284 height 353
drag, startPoint x: 842, startPoint y: 126, endPoint x: 764, endPoint y: 112, distance: 78.7
click at [764, 112] on div "{{content}} 1 2 < a href = "#main-content" class = "wv-link-content button" > S…" at bounding box center [885, 280] width 252 height 364
click at [825, 153] on div "< a href = "#main-content" class = "wv-link-content button" > Skip to main cont…" at bounding box center [895, 289] width 231 height 346
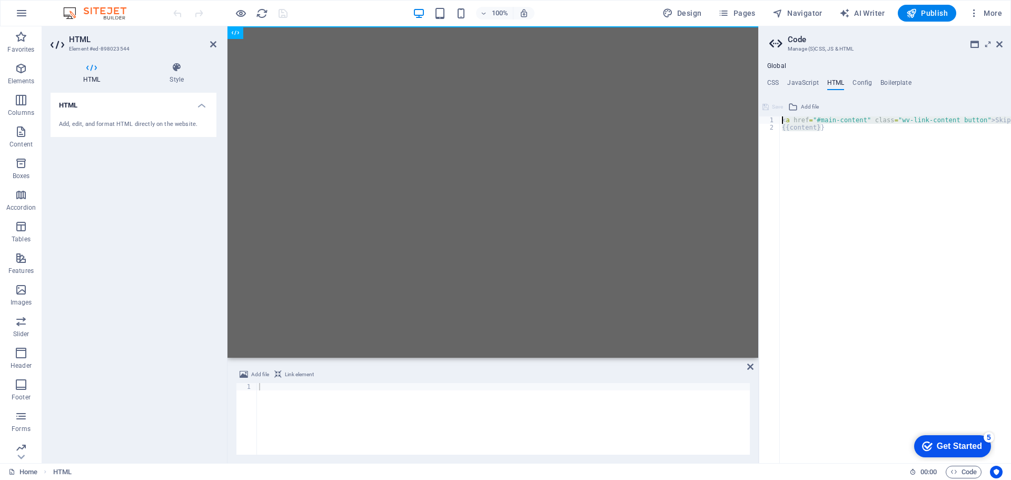
drag, startPoint x: 830, startPoint y: 129, endPoint x: 760, endPoint y: 115, distance: 71.3
click at [760, 115] on aside "Code Manage (S)CSS, JS & HTML Global CSS JavaScript HTML Config Boilerplate /* …" at bounding box center [884, 244] width 253 height 436
type textarea "<a href="#main-content" class="wv-link-content button">Skip to main content</a>…"
type textarea "<a href="#main-content" class="wv-link-content button">Skip to main content</a>"
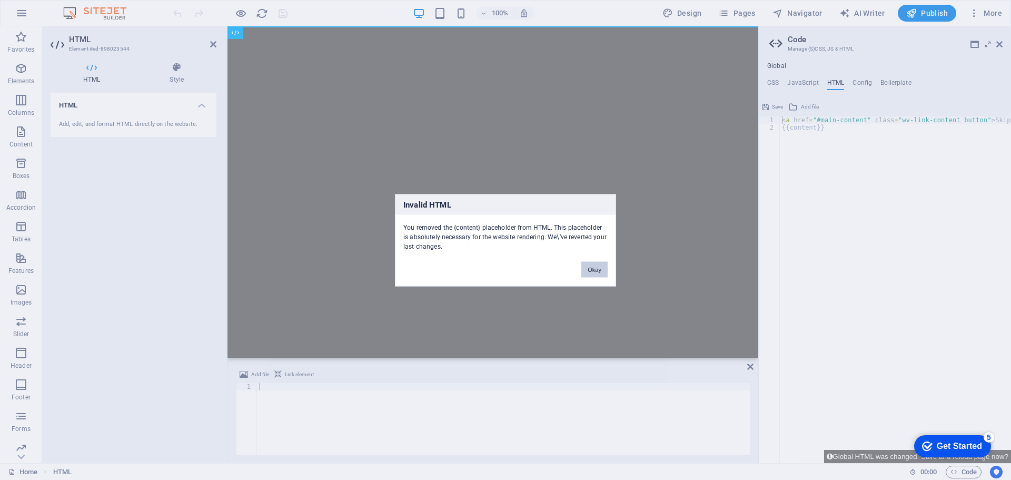
click at [593, 271] on button "Okay" at bounding box center [594, 269] width 26 height 16
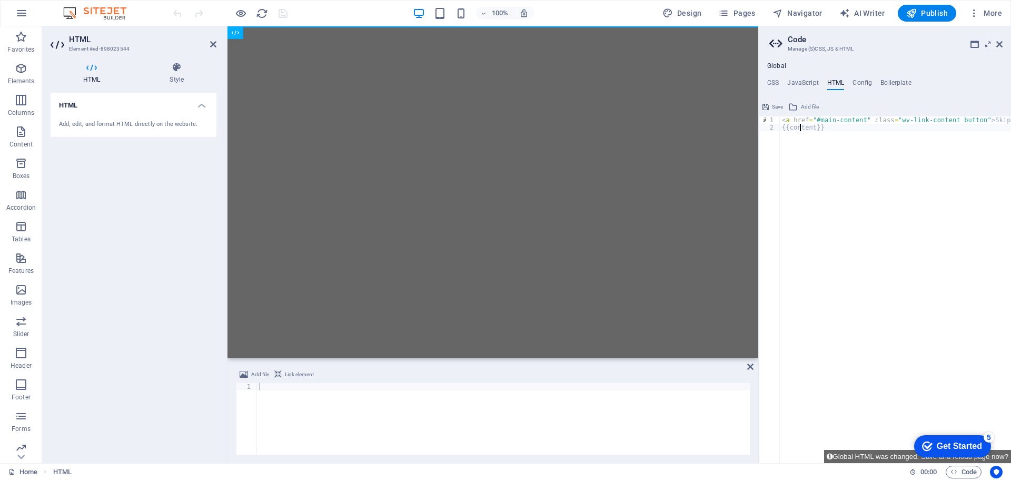
paste textarea "<a href="#main-content" class="wv-link-content button">Skip to main content</a>"
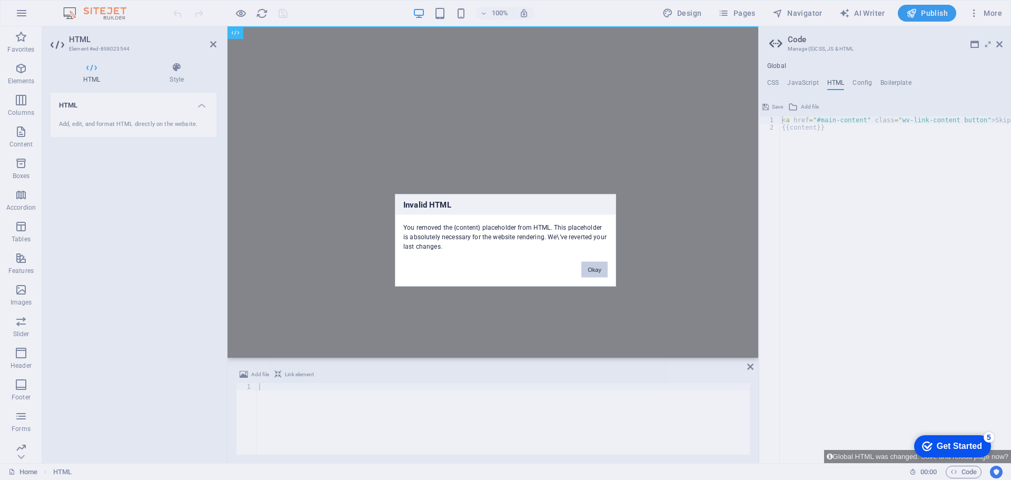
click at [592, 267] on button "Okay" at bounding box center [594, 269] width 26 height 16
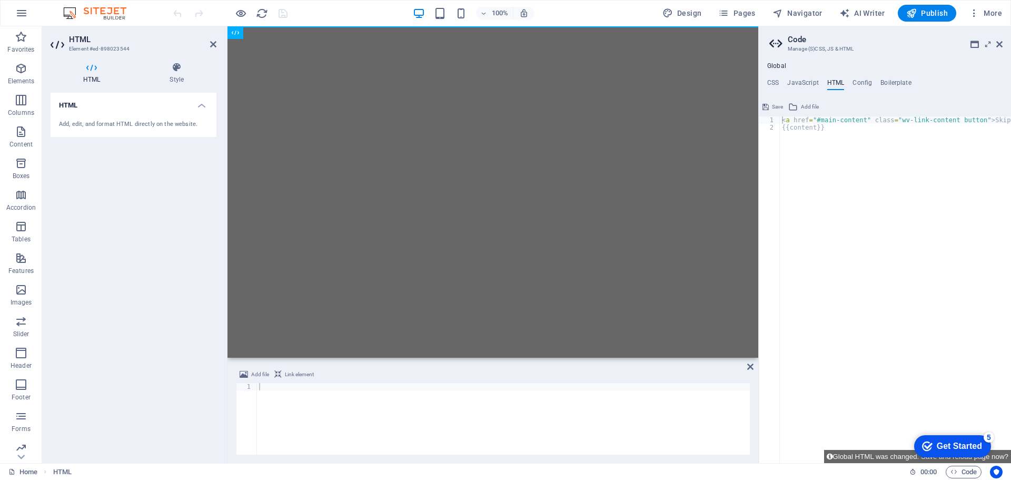
type textarea "{{content}}"
click at [851, 228] on div "< a href = "#main-content" class = "wv-link-content button" > Skip to main cont…" at bounding box center [922, 292] width 284 height 353
click at [828, 126] on div "< a href = "#main-content" class = "wv-link-content button" > Skip to main cont…" at bounding box center [922, 292] width 284 height 353
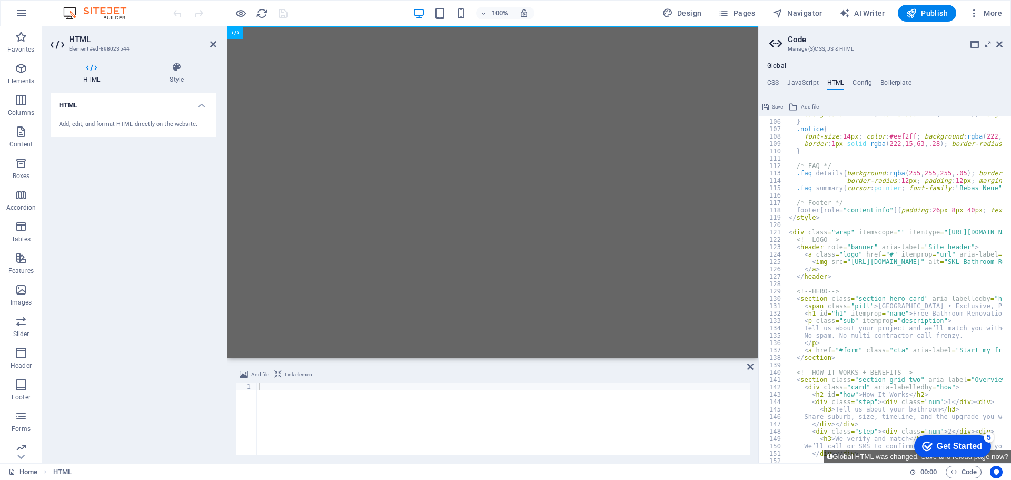
scroll to position [709, 0]
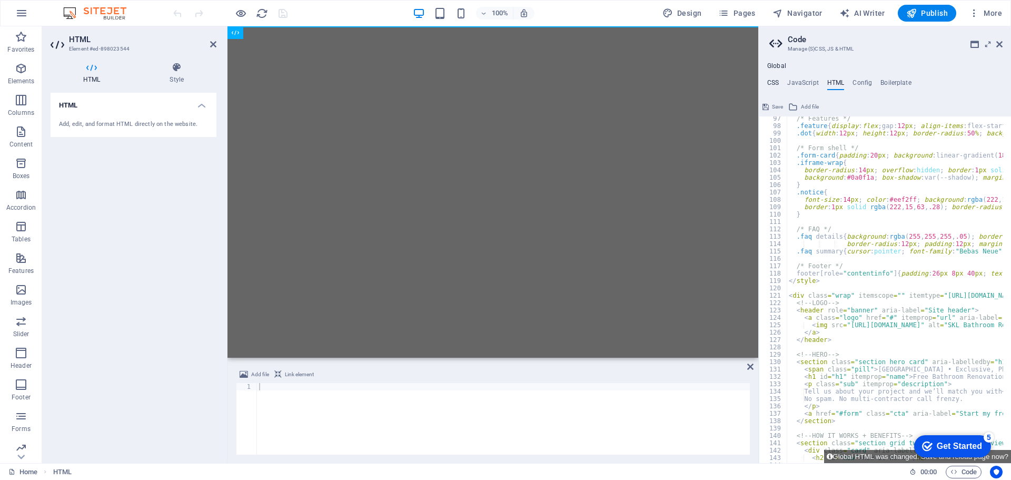
click at [774, 85] on h4 "CSS" at bounding box center [773, 85] width 12 height 12
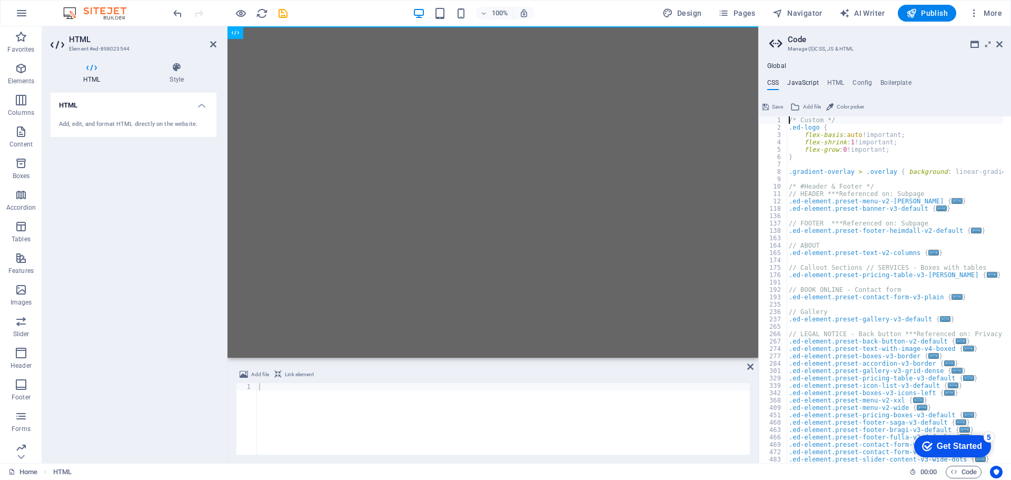
click at [809, 81] on h4 "JavaScript" at bounding box center [802, 85] width 31 height 12
type textarea "/* JS for preset "Menu V2" */"
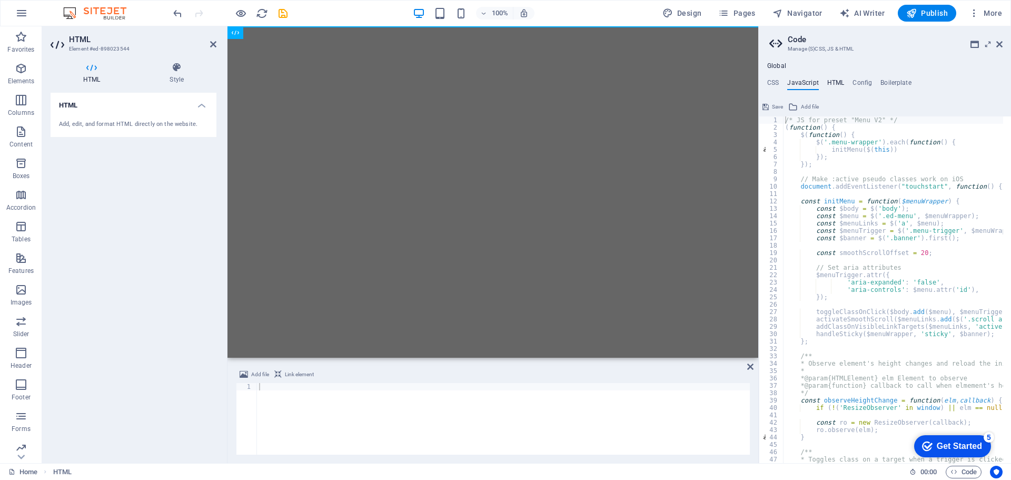
click at [834, 80] on h4 "HTML" at bounding box center [835, 85] width 17 height 12
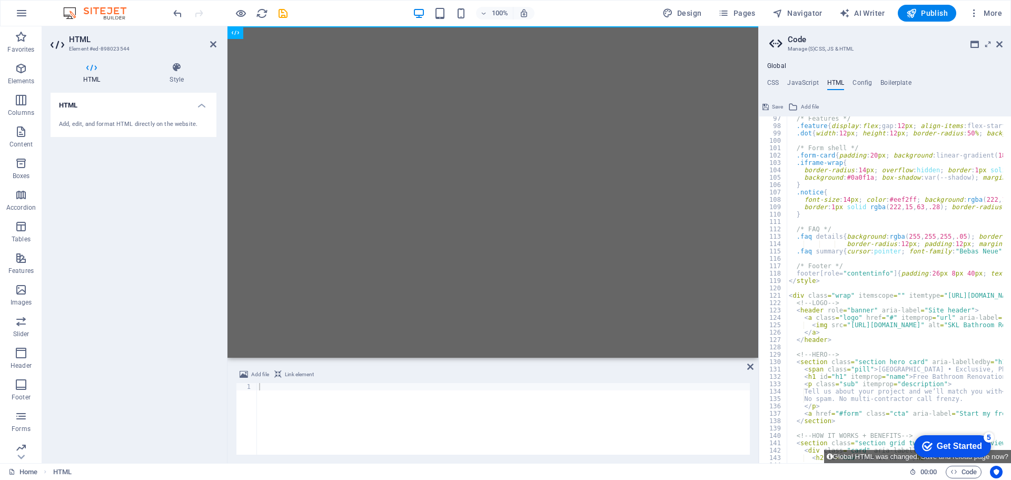
click at [873, 80] on ul "CSS JavaScript HTML Config Boilerplate" at bounding box center [885, 85] width 252 height 12
click at [888, 80] on h4 "Boilerplate" at bounding box center [895, 85] width 31 height 12
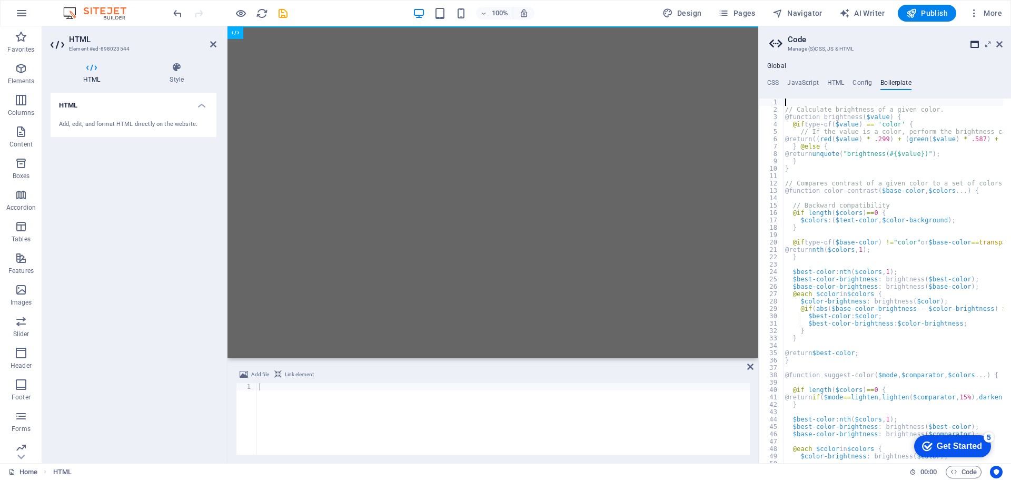
click at [972, 42] on icon at bounding box center [974, 44] width 8 height 8
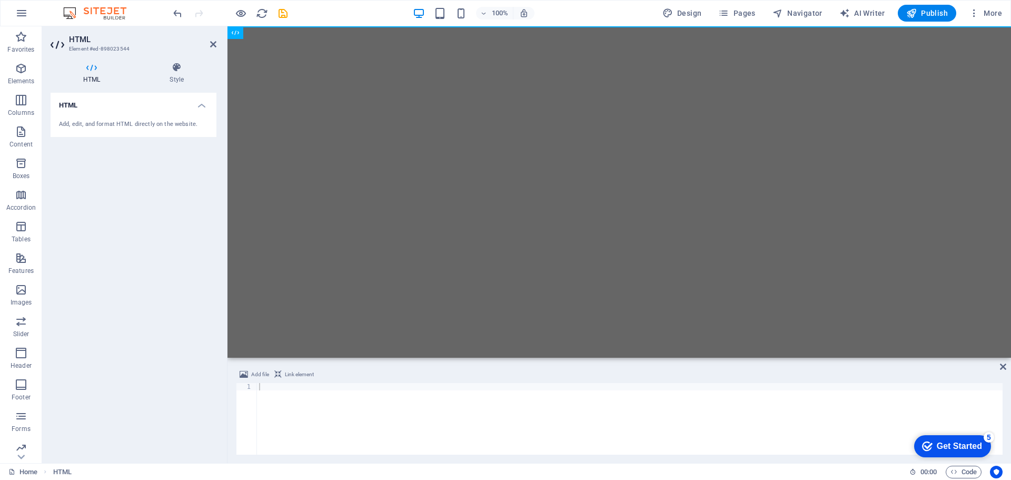
click at [270, 387] on div at bounding box center [629, 426] width 745 height 86
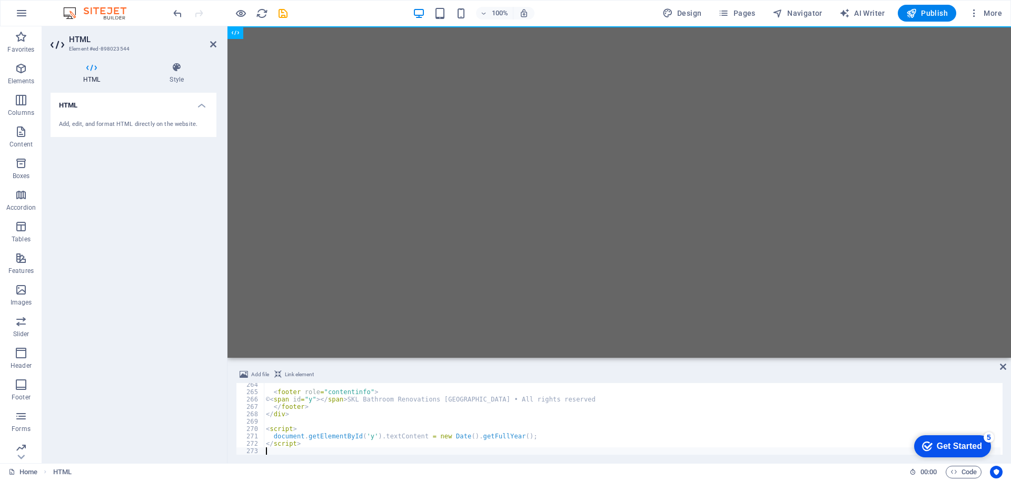
scroll to position [1940, 0]
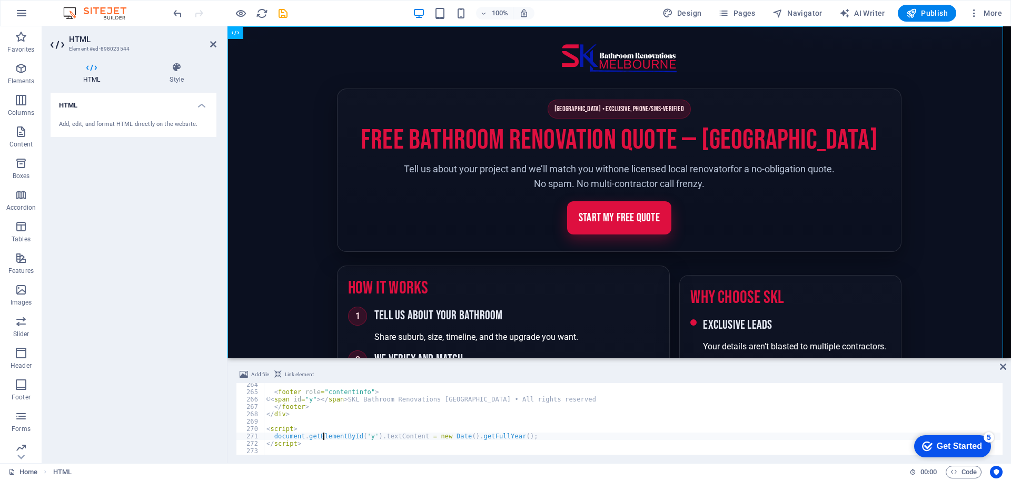
click at [325, 434] on div "< footer role = "contentinfo" > © < span id = "y" > </ span > SKL Bathroom Reno…" at bounding box center [632, 423] width 736 height 84
click at [347, 437] on div "< footer role = "contentinfo" > © < span id = "y" > </ span > SKL Bathroom Reno…" at bounding box center [632, 423] width 736 height 84
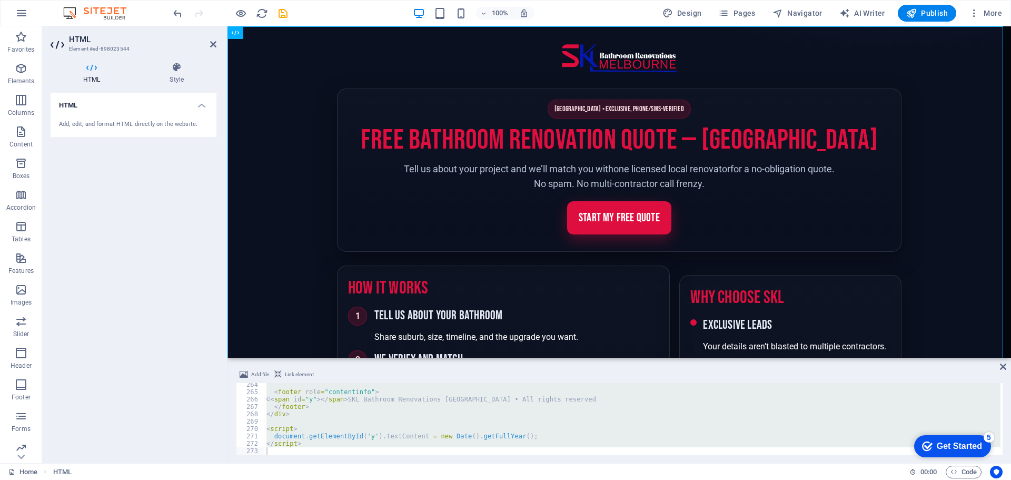
click at [369, 403] on div "< footer role = "contentinfo" > © < span id = "y" > </ span > SKL Bathroom Reno…" at bounding box center [632, 419] width 736 height 72
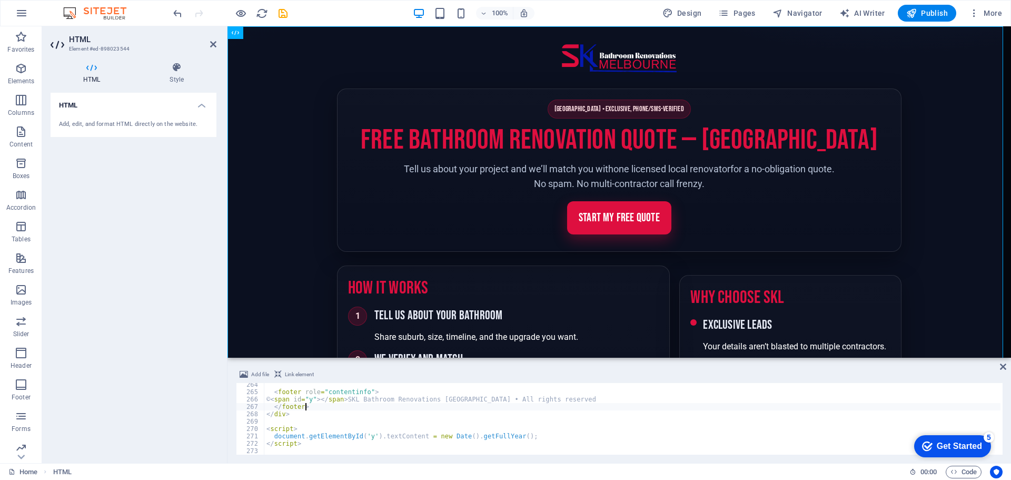
type textarea "</script>"
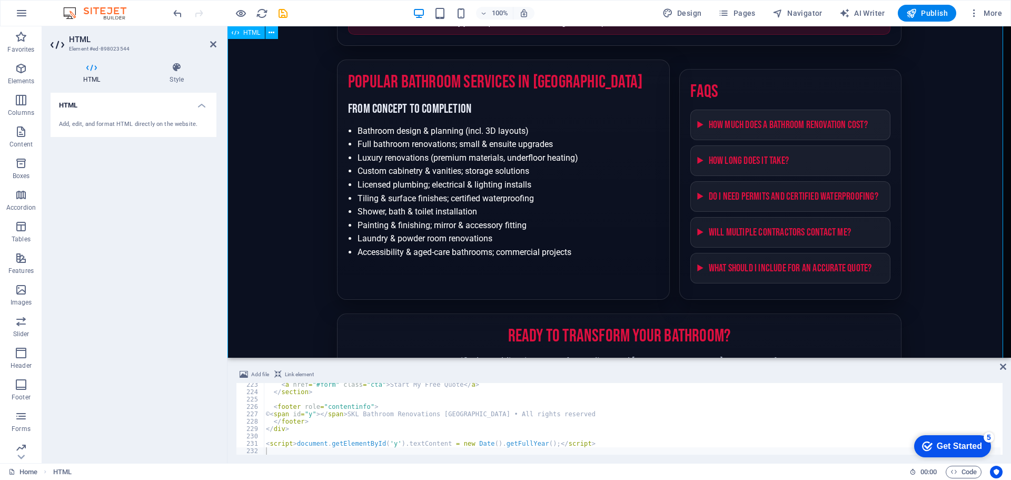
scroll to position [948, 0]
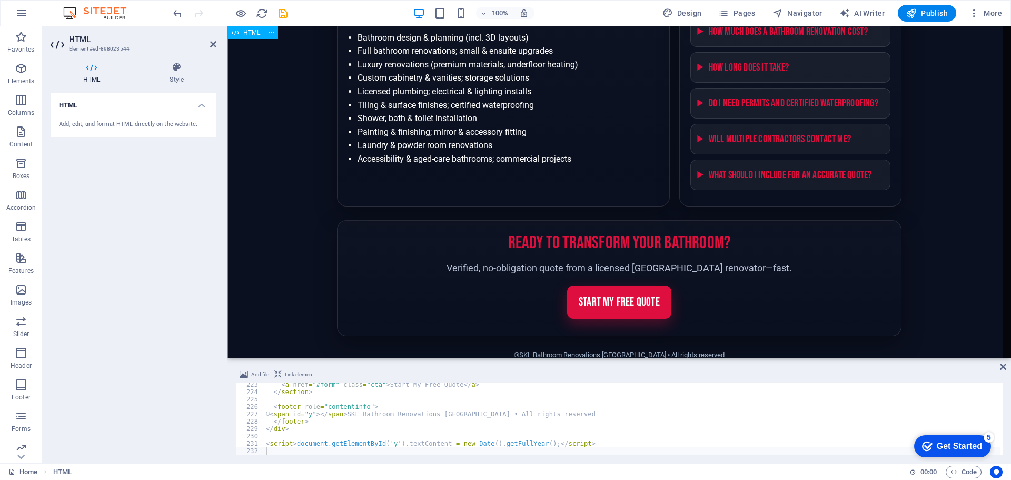
scroll to position [1077, 0]
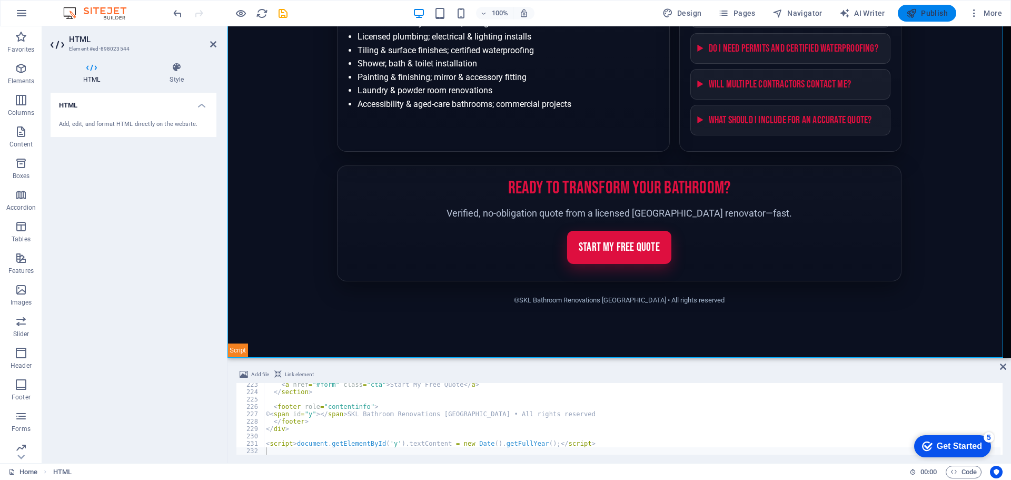
click at [925, 14] on span "Publish" at bounding box center [927, 13] width 42 height 11
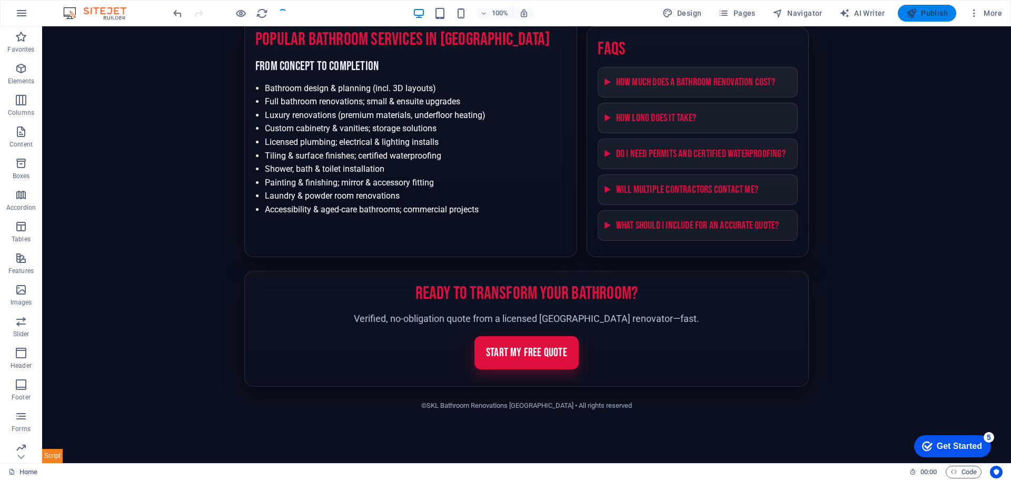
scroll to position [1069, 0]
